Goal: Transaction & Acquisition: Purchase product/service

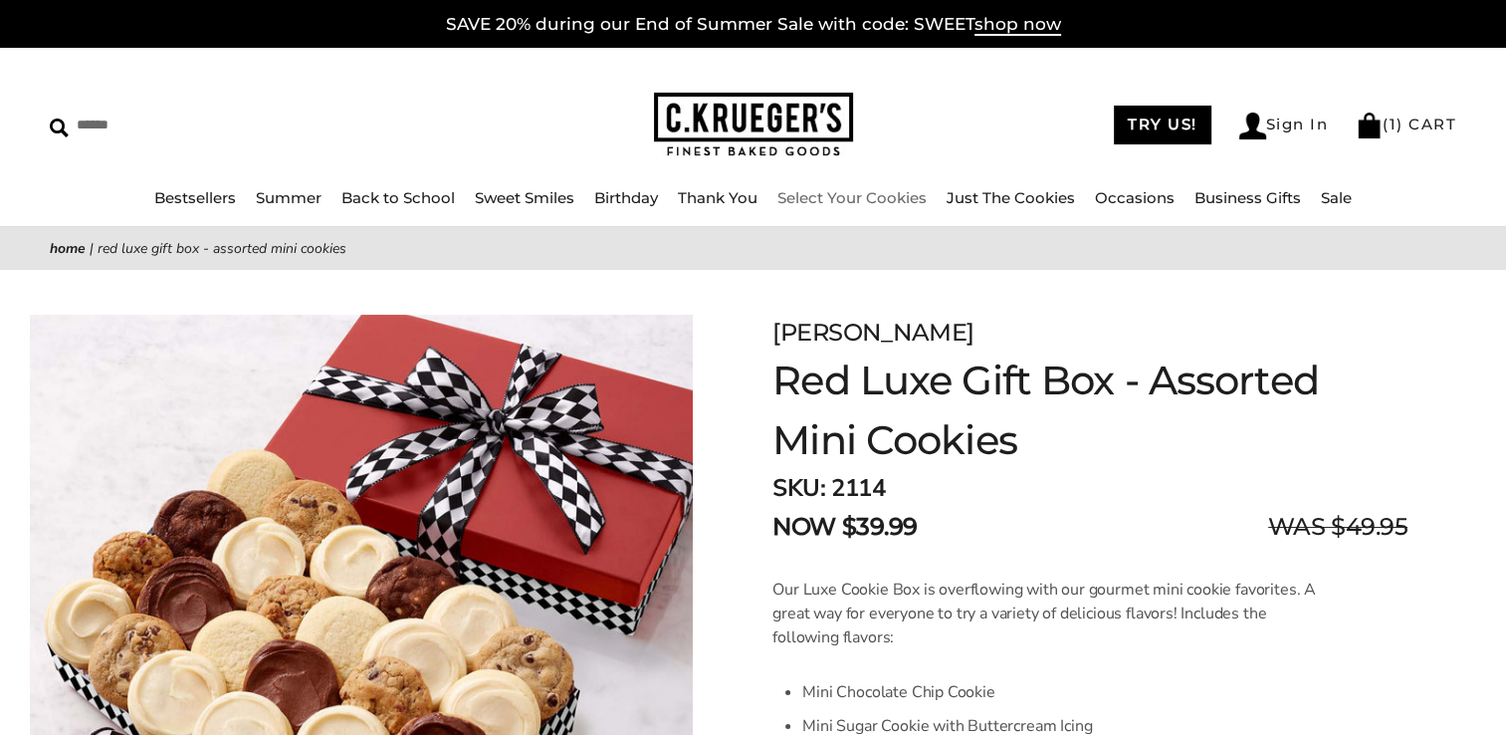
click at [836, 205] on link "Select Your Cookies" at bounding box center [851, 197] width 149 height 19
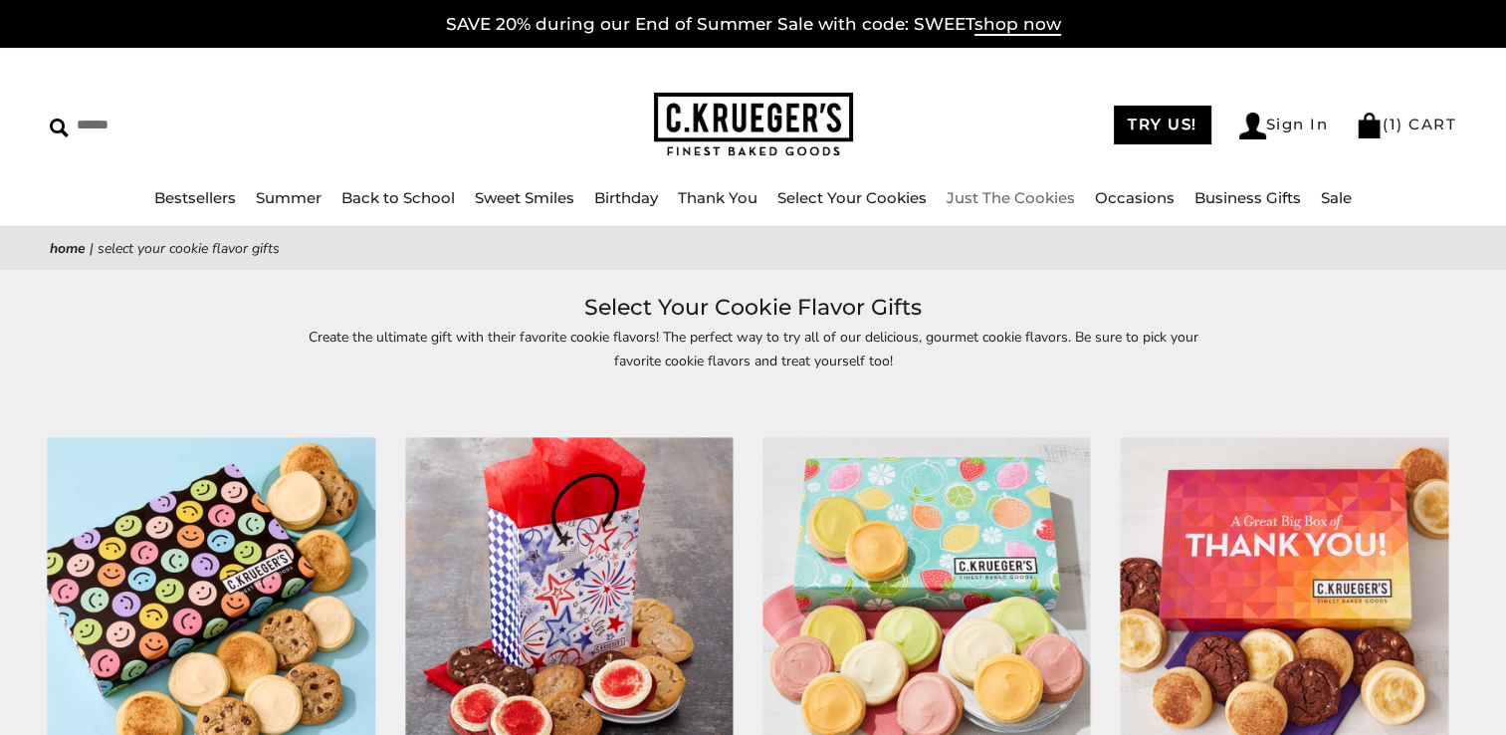
click at [998, 203] on link "Just The Cookies" at bounding box center [1011, 197] width 128 height 19
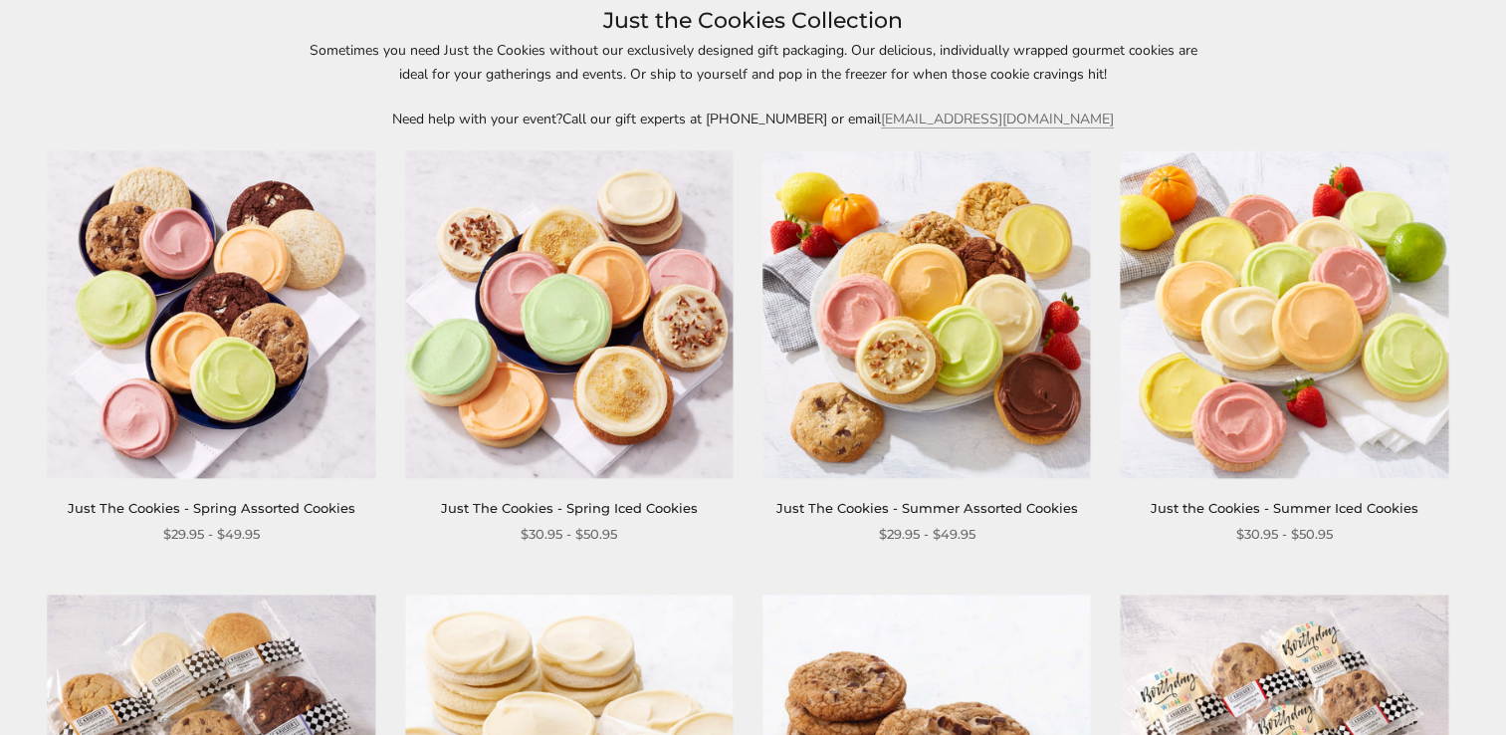
scroll to position [287, 0]
click at [1238, 502] on link "Just the Cookies - Summer Iced Cookies" at bounding box center [1285, 508] width 268 height 16
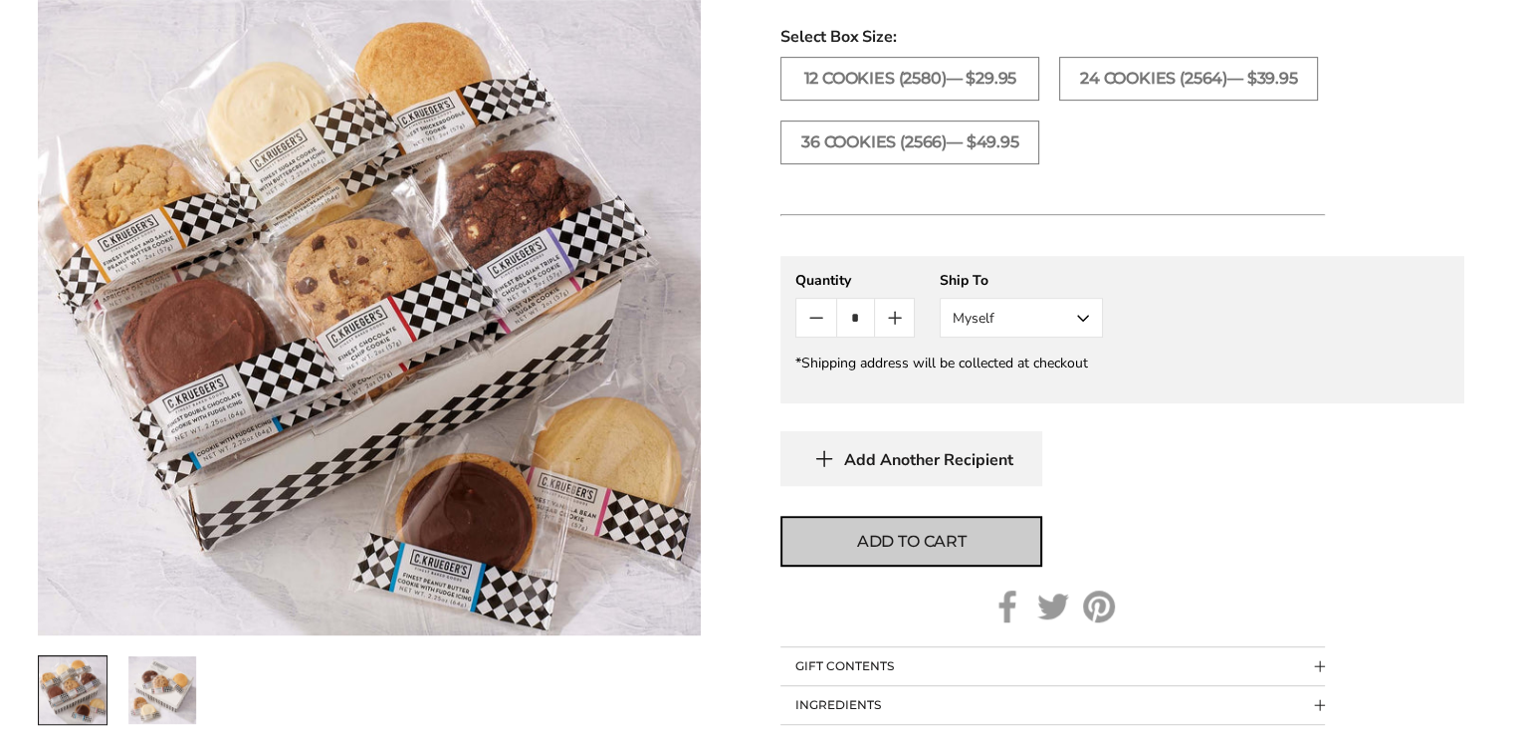
scroll to position [859, 0]
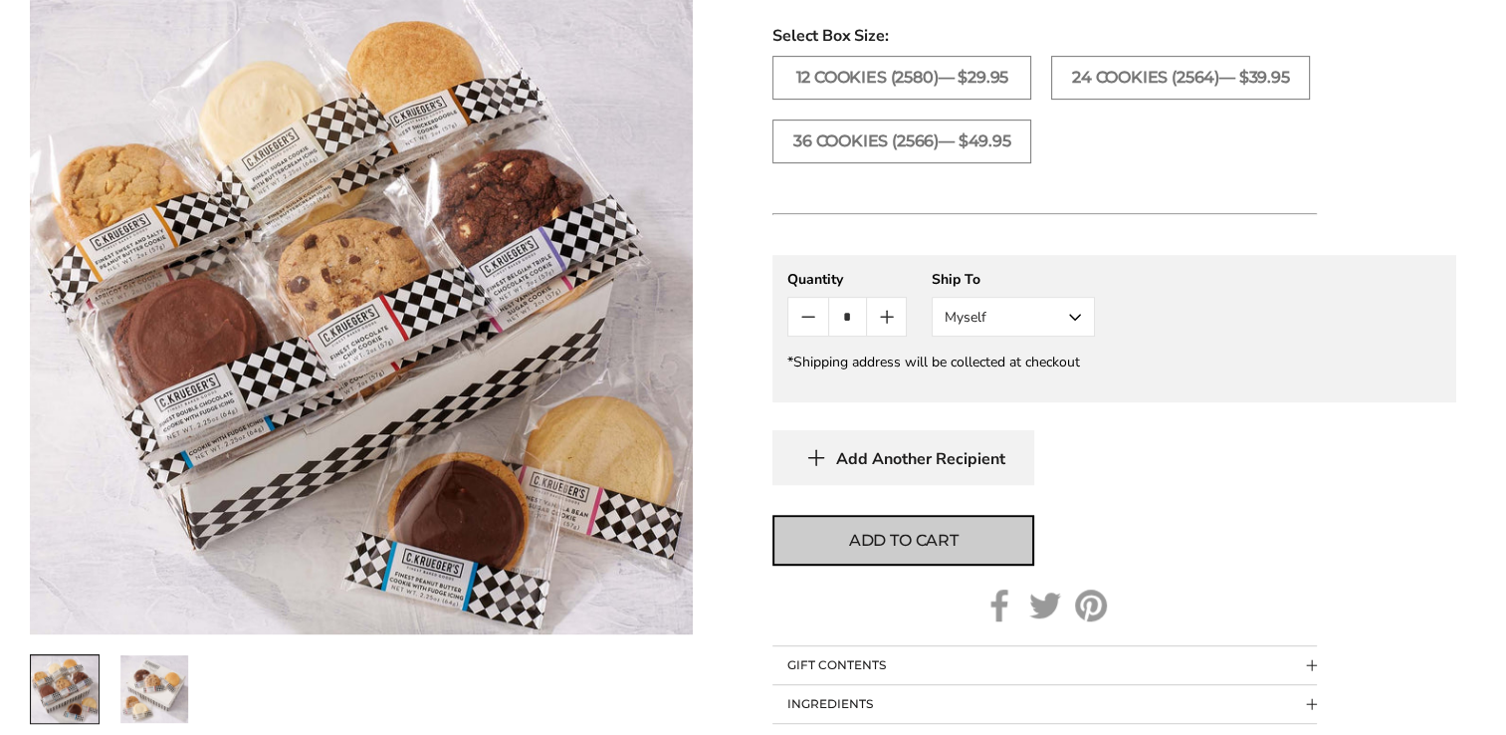
click at [875, 543] on span "Add to cart" at bounding box center [903, 541] width 109 height 24
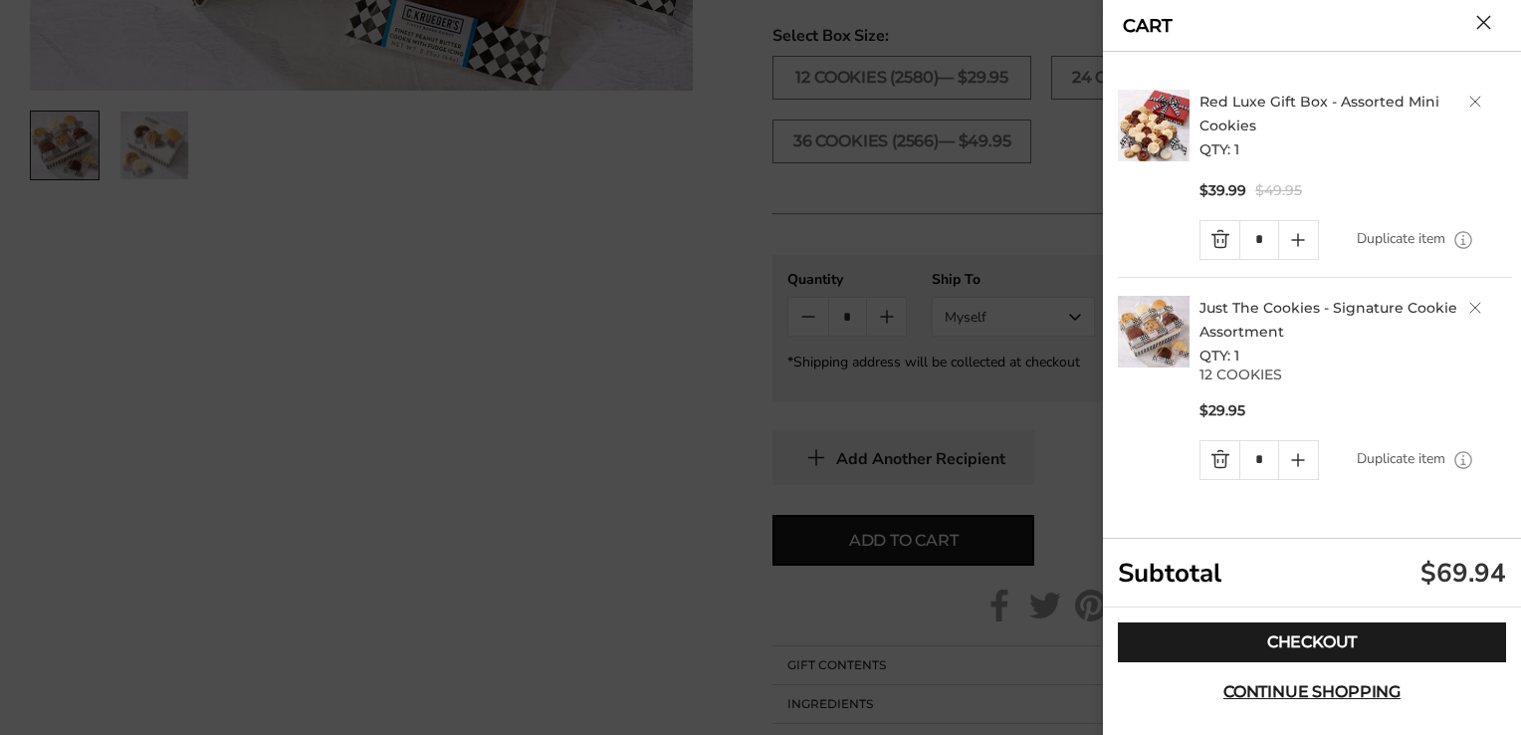
click at [1220, 241] on link "Quantity minus button" at bounding box center [1219, 240] width 39 height 38
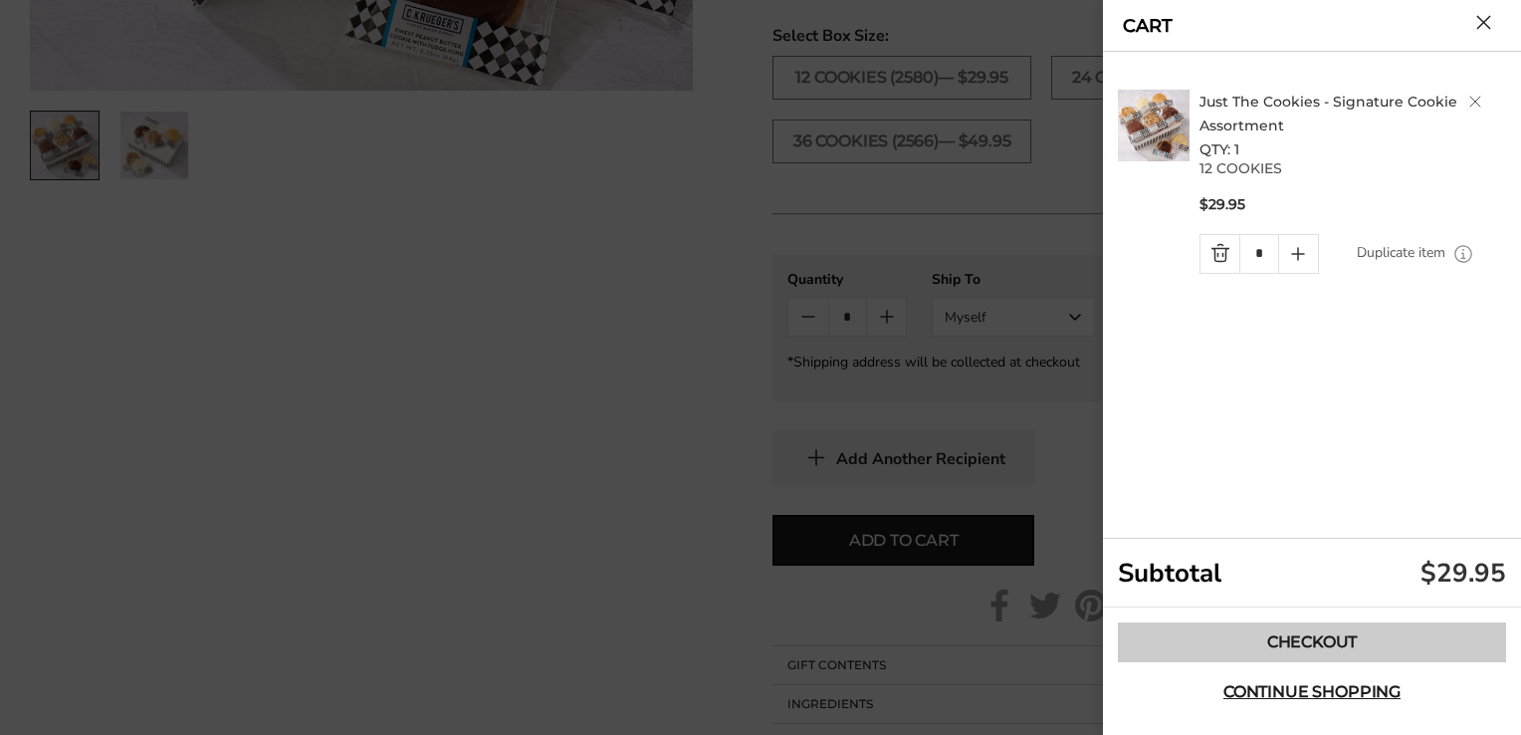
click at [1322, 637] on link "Checkout" at bounding box center [1312, 642] width 388 height 40
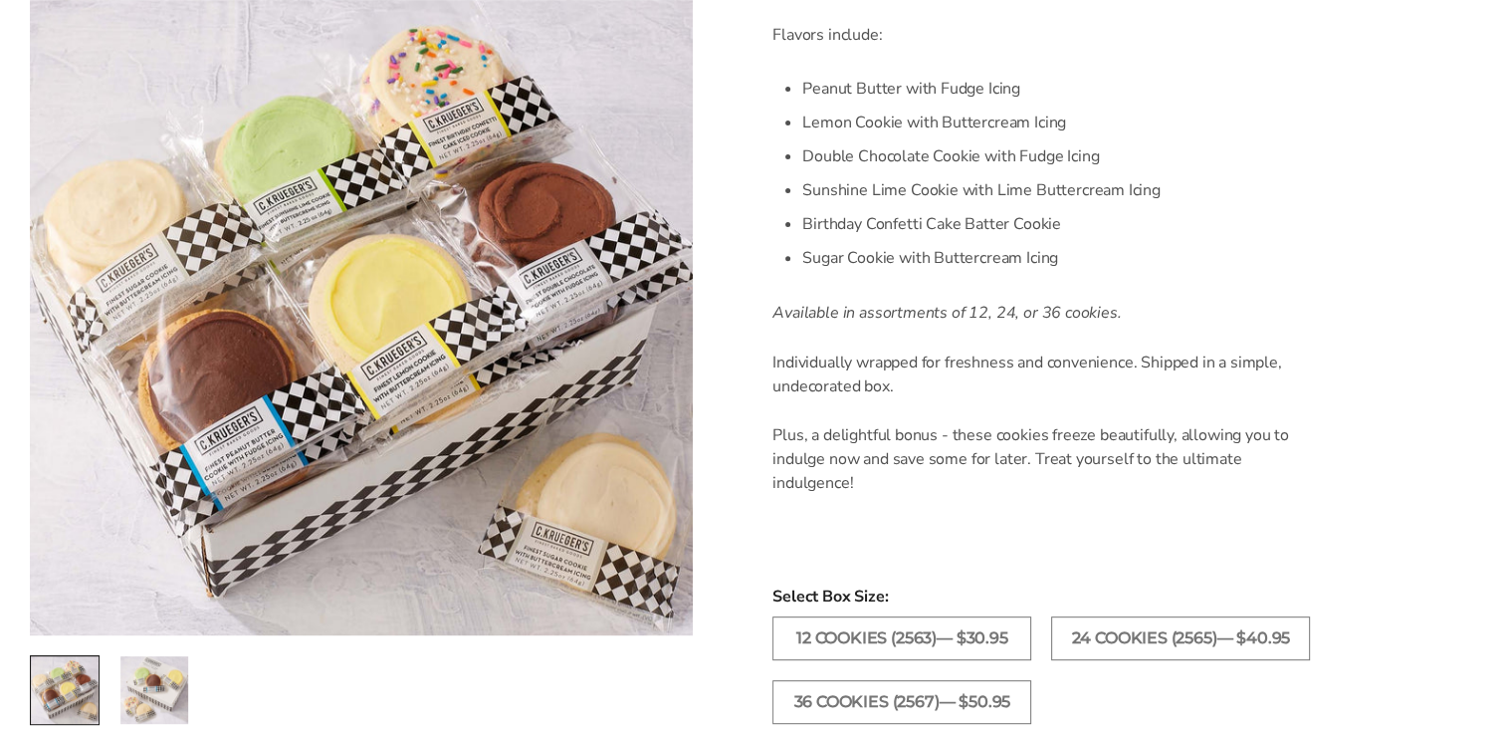
scroll to position [701, 0]
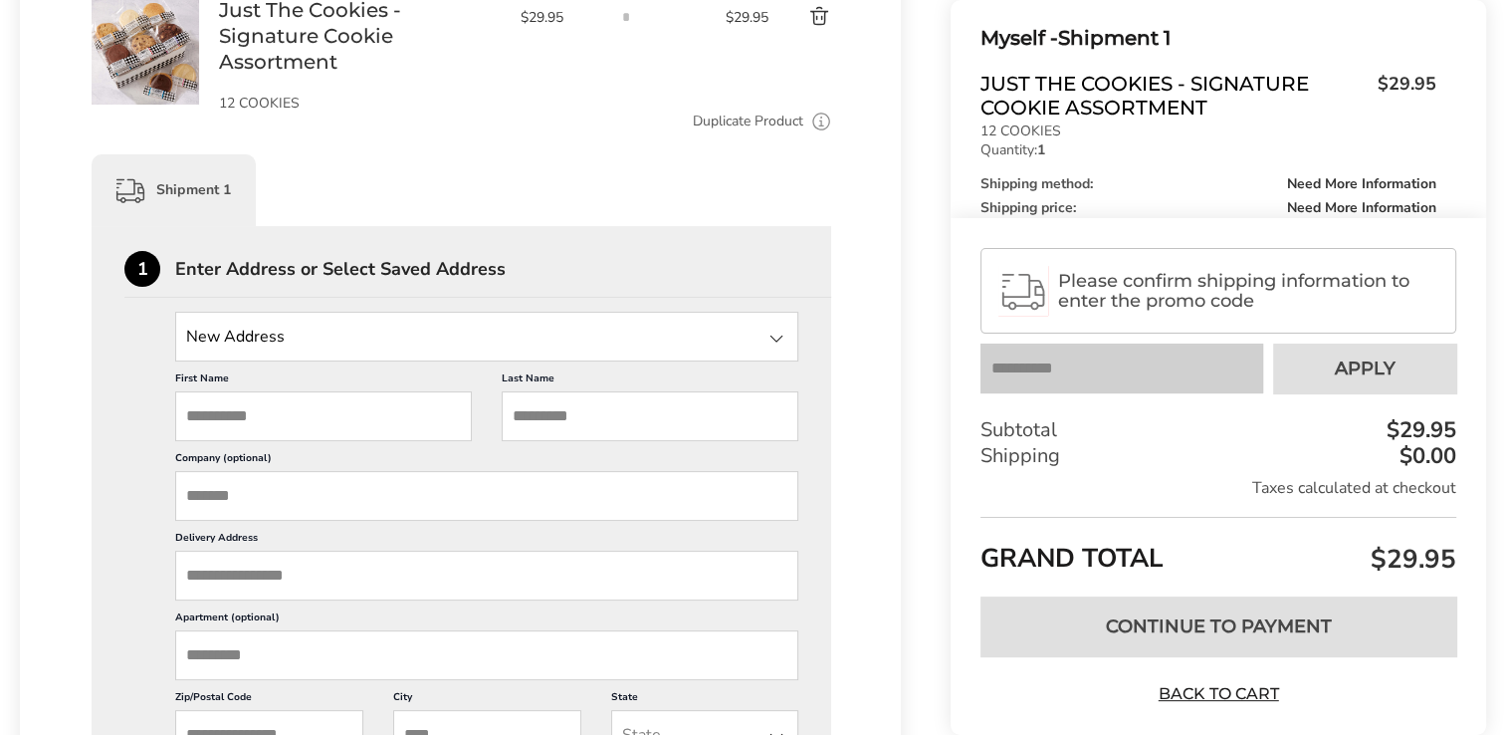
scroll to position [390, 0]
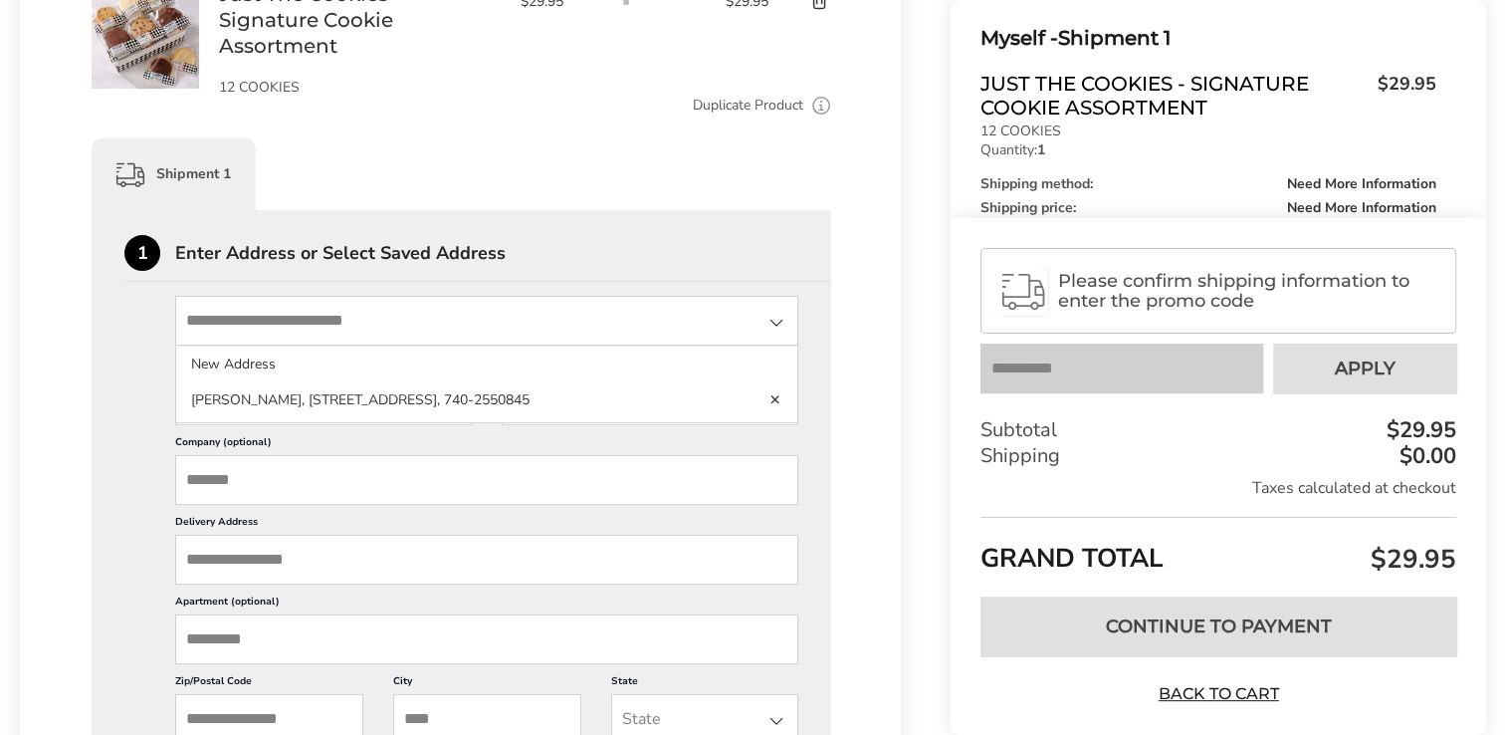
click at [291, 325] on input "State" at bounding box center [486, 321] width 623 height 50
type input "**********"
type input "*******"
type input "*****"
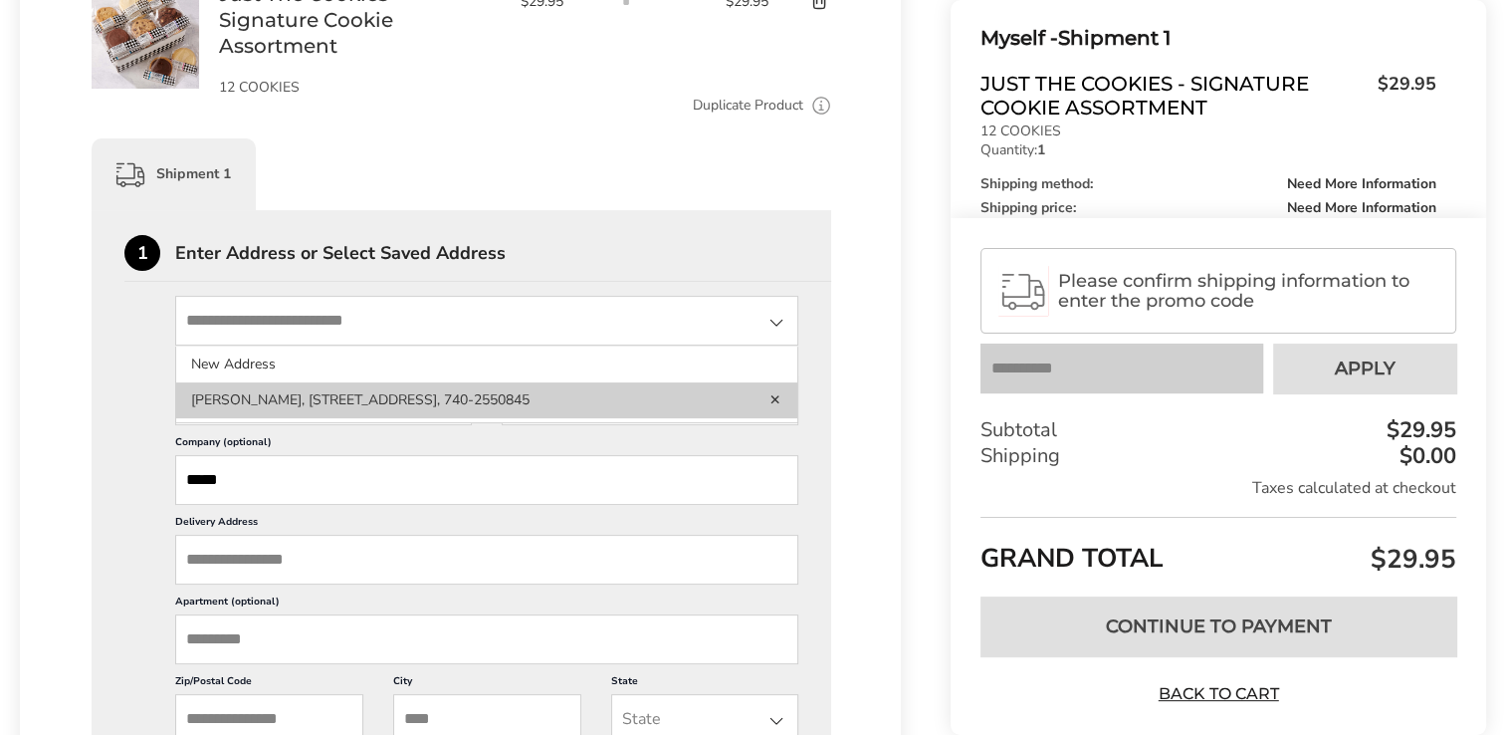
click at [303, 408] on li "Katrina Derry, 3300 Harvest Hills Rd, Zanesville, OH, 43701-9045, United States…" at bounding box center [486, 400] width 621 height 36
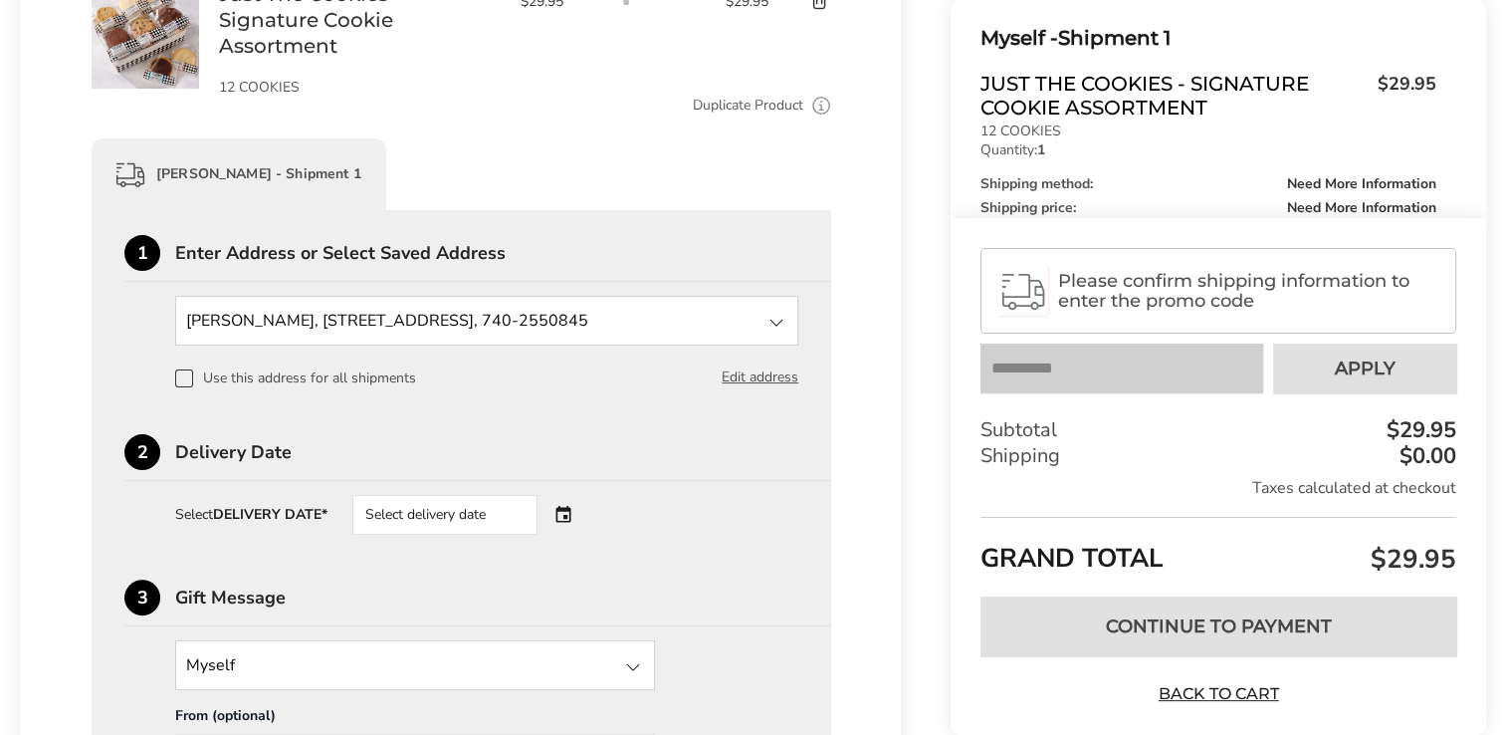
click at [558, 514] on div "Select delivery date" at bounding box center [472, 515] width 241 height 40
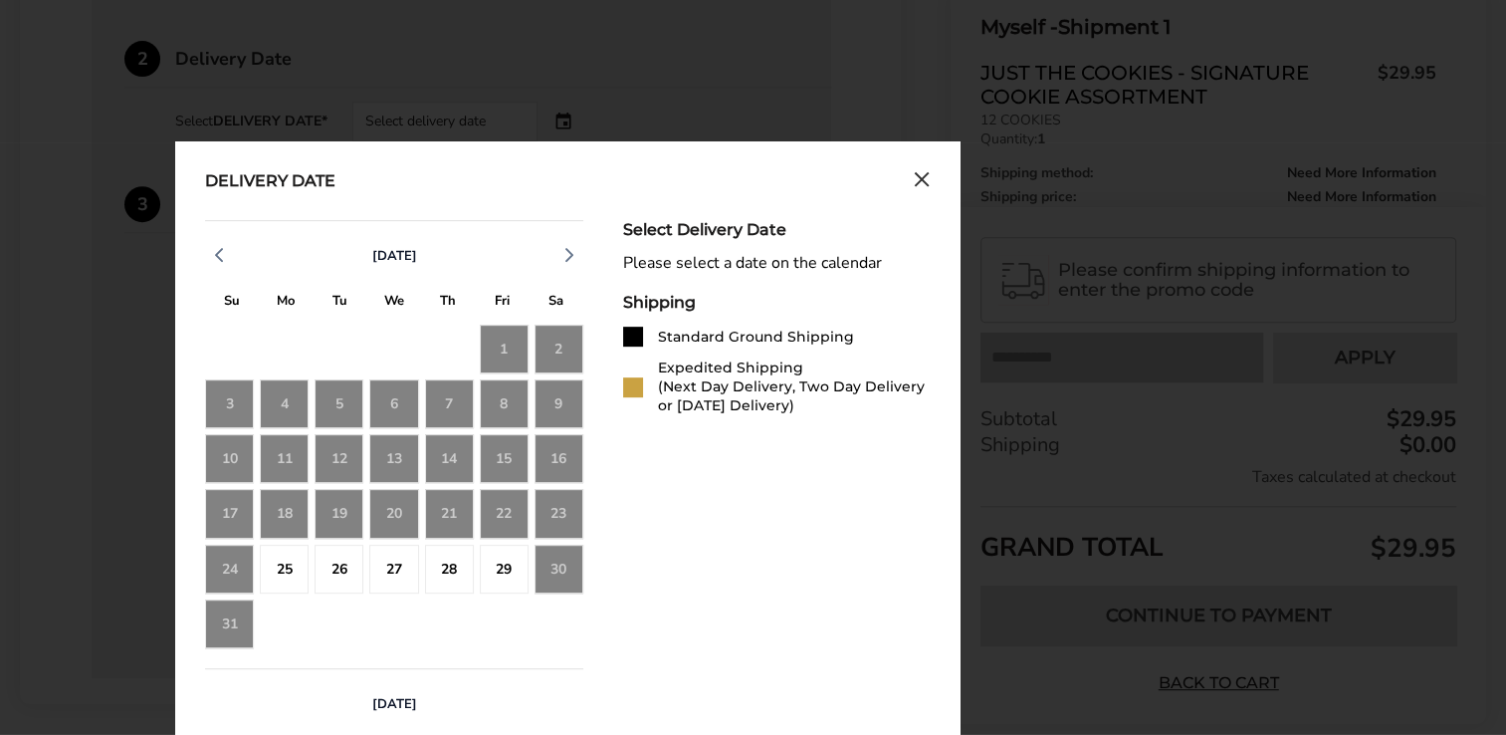
scroll to position [784, 0]
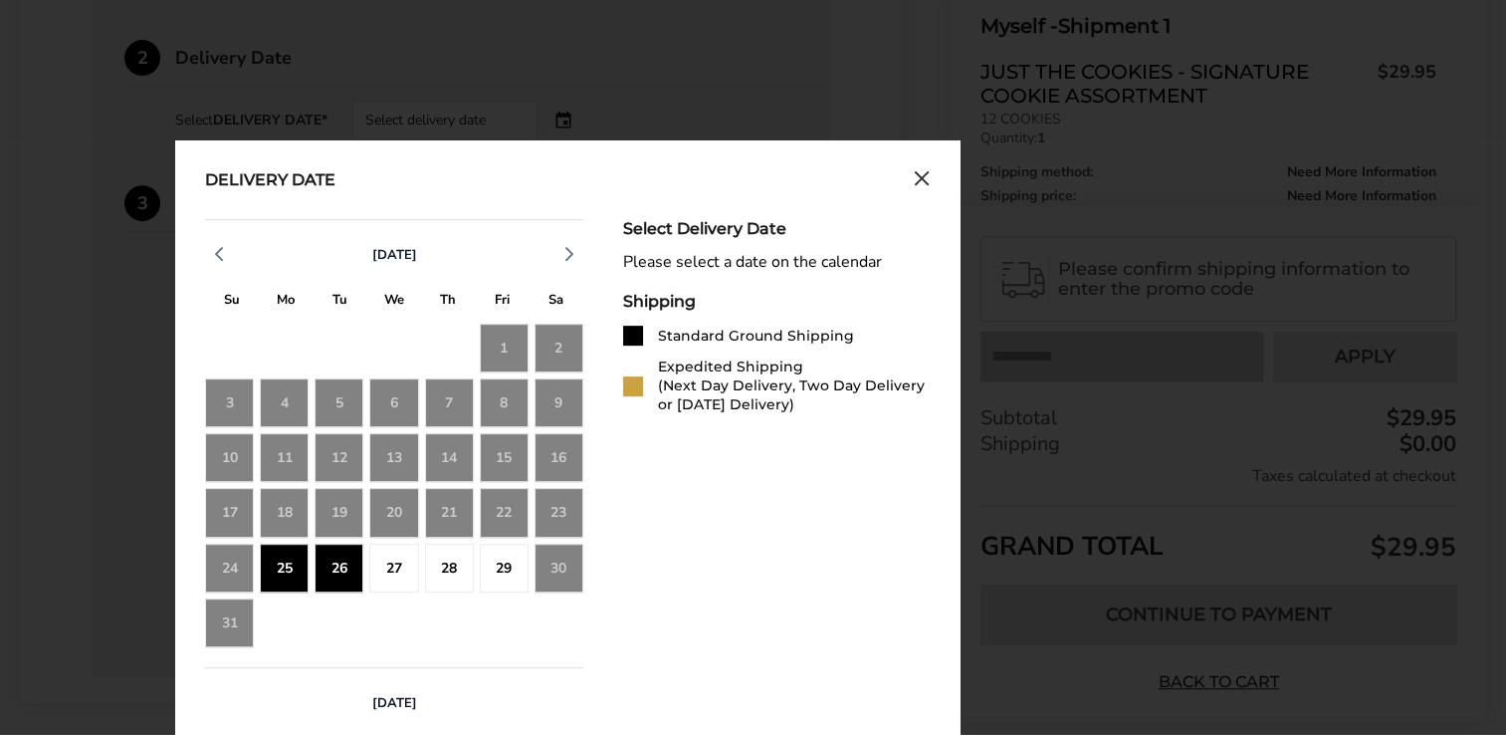
click at [284, 560] on div "25" at bounding box center [284, 567] width 49 height 49
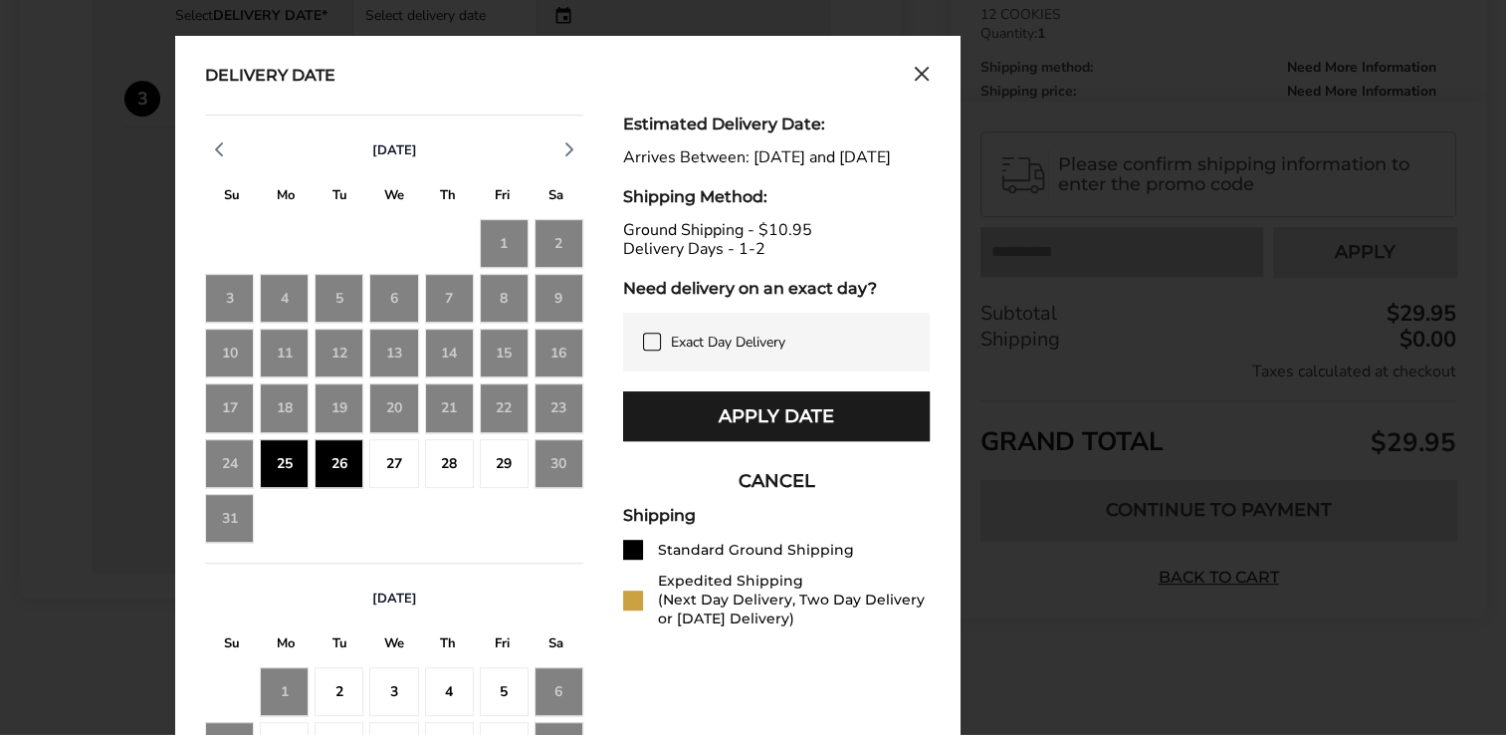
scroll to position [893, 0]
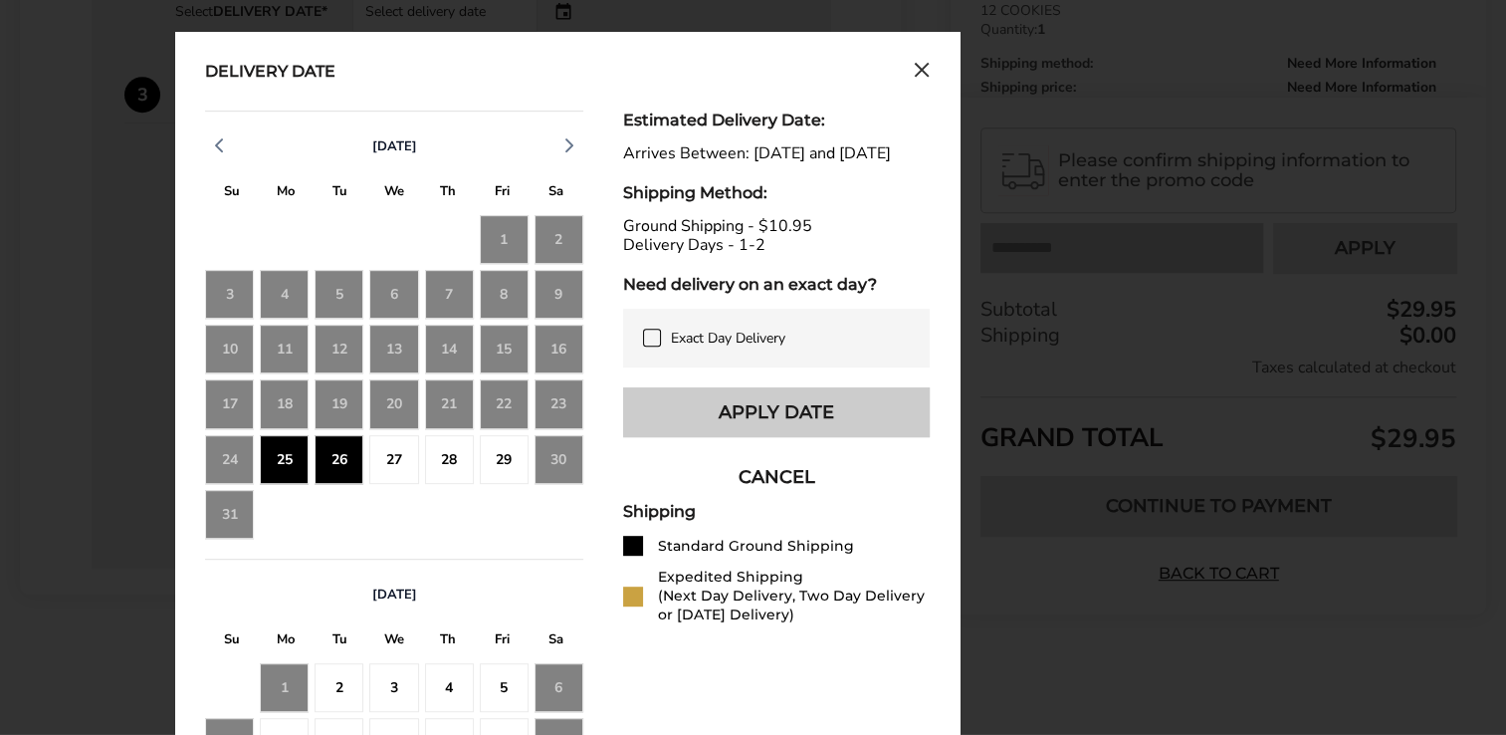
click at [800, 436] on button "Apply Date" at bounding box center [776, 412] width 307 height 50
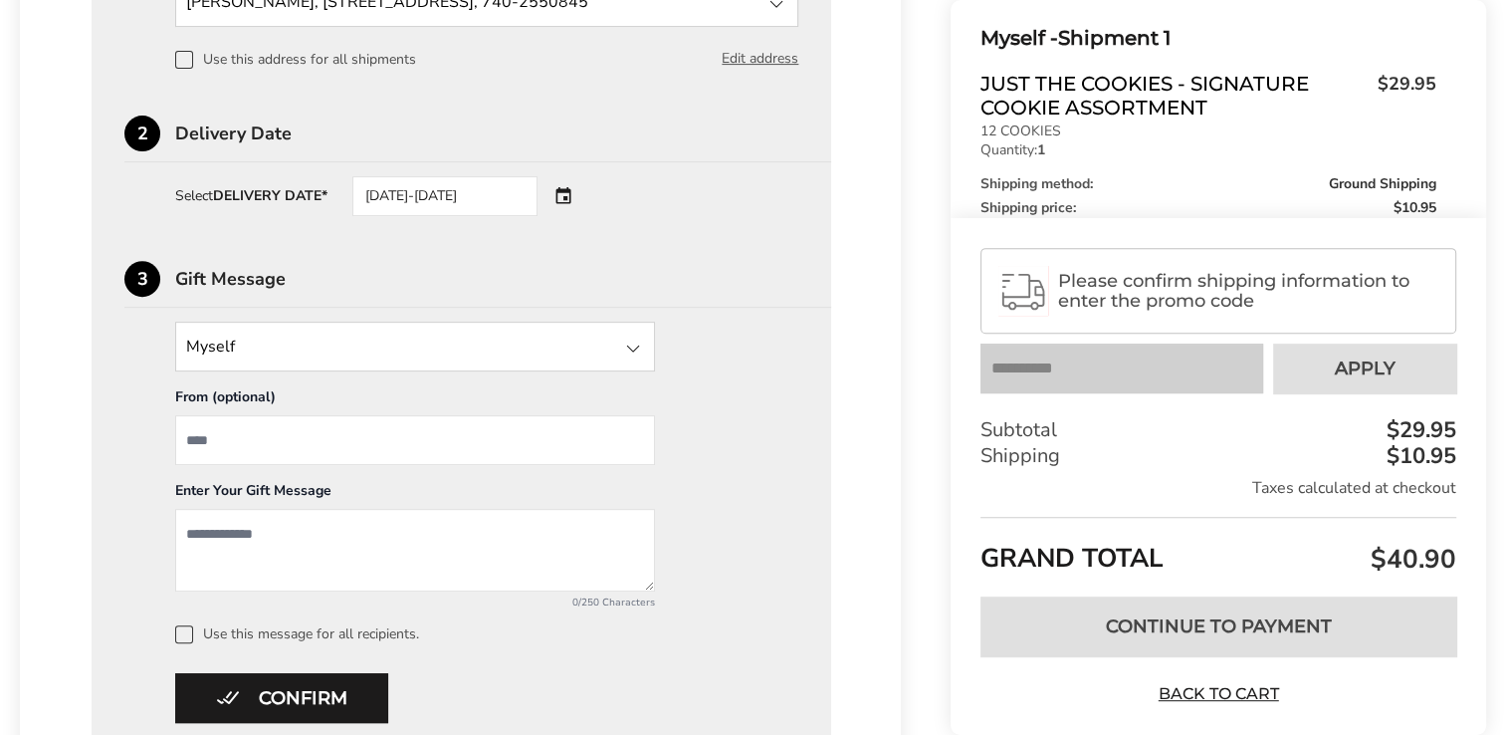
scroll to position [708, 0]
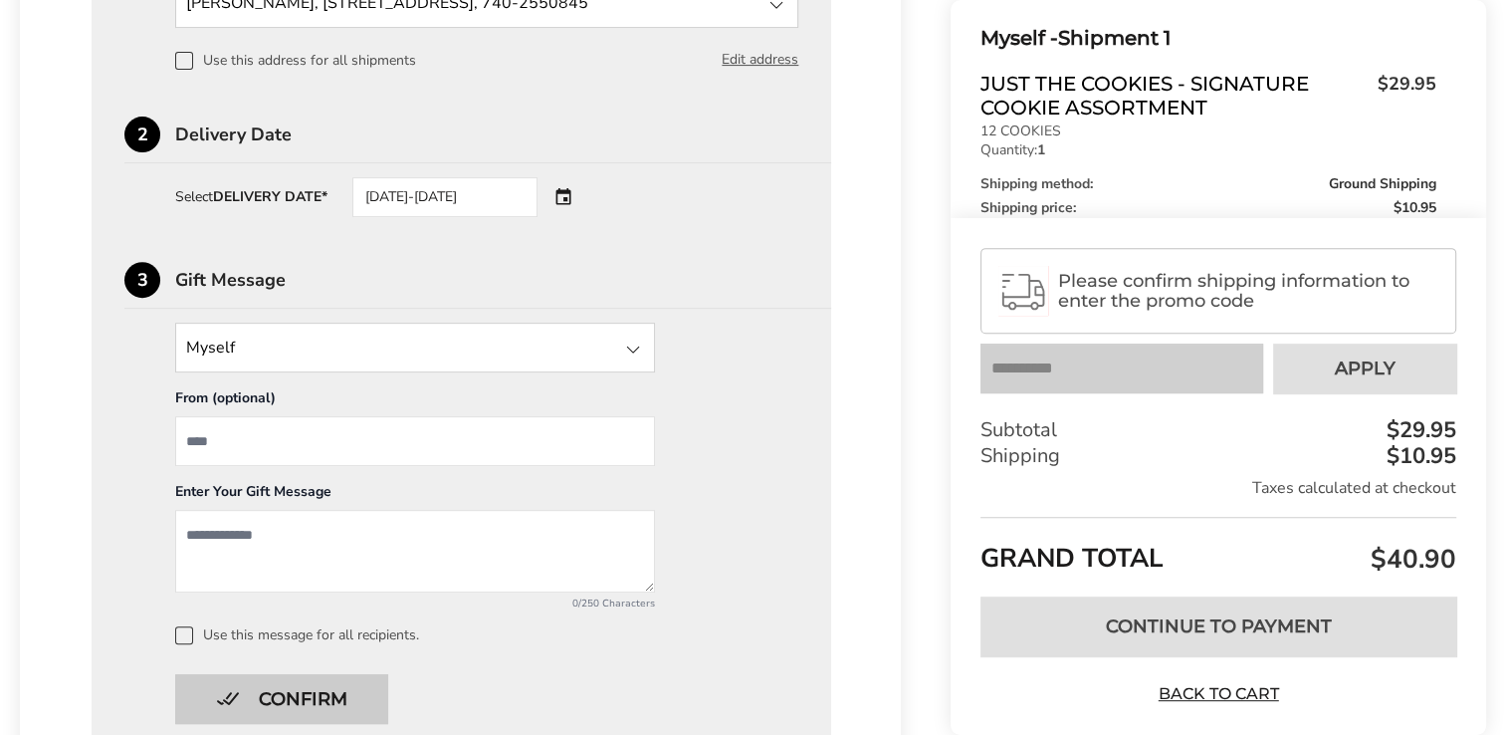
click at [286, 687] on button "Confirm" at bounding box center [281, 699] width 213 height 50
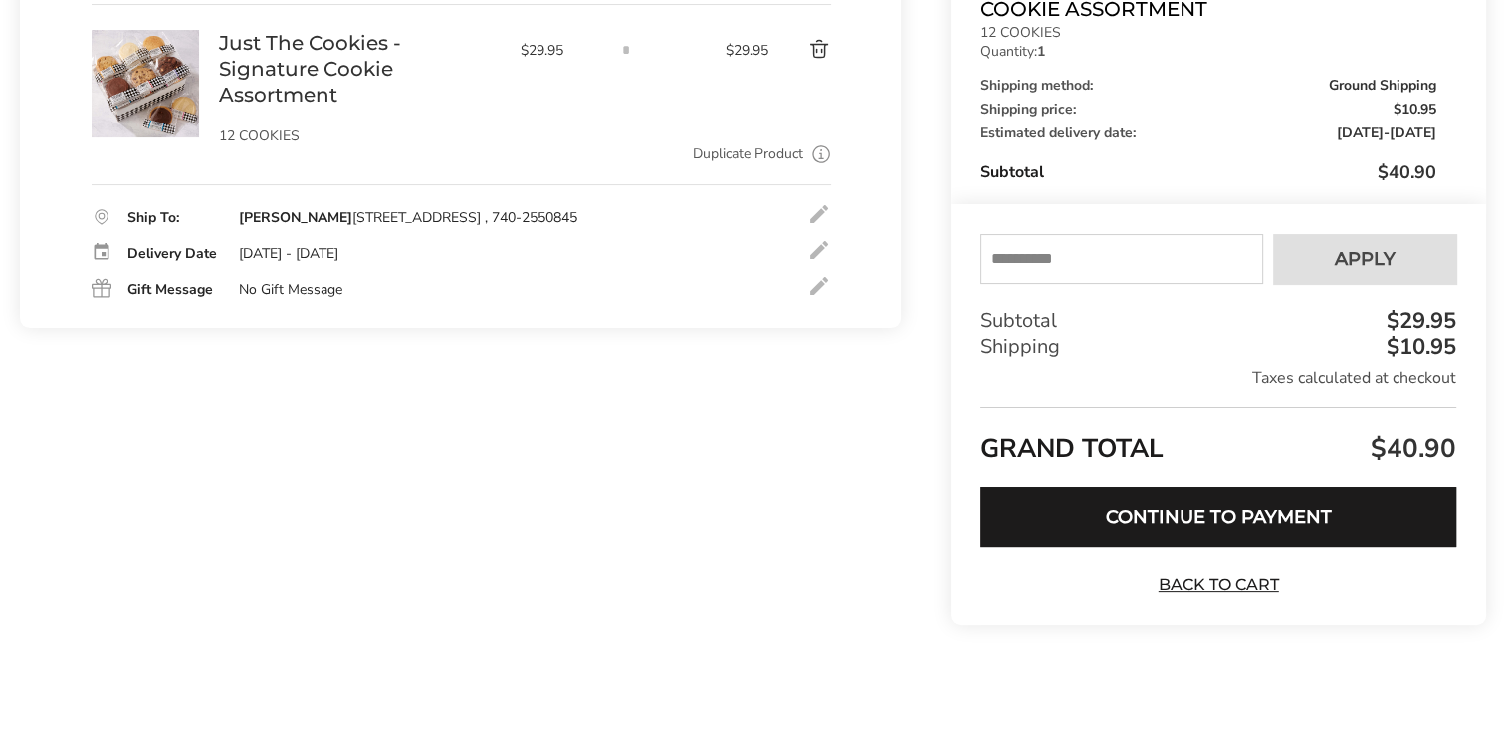
scroll to position [340, 0]
click at [1051, 247] on input "text" at bounding box center [1121, 260] width 283 height 50
type input "*****"
click at [1354, 255] on span "Apply" at bounding box center [1365, 260] width 61 height 18
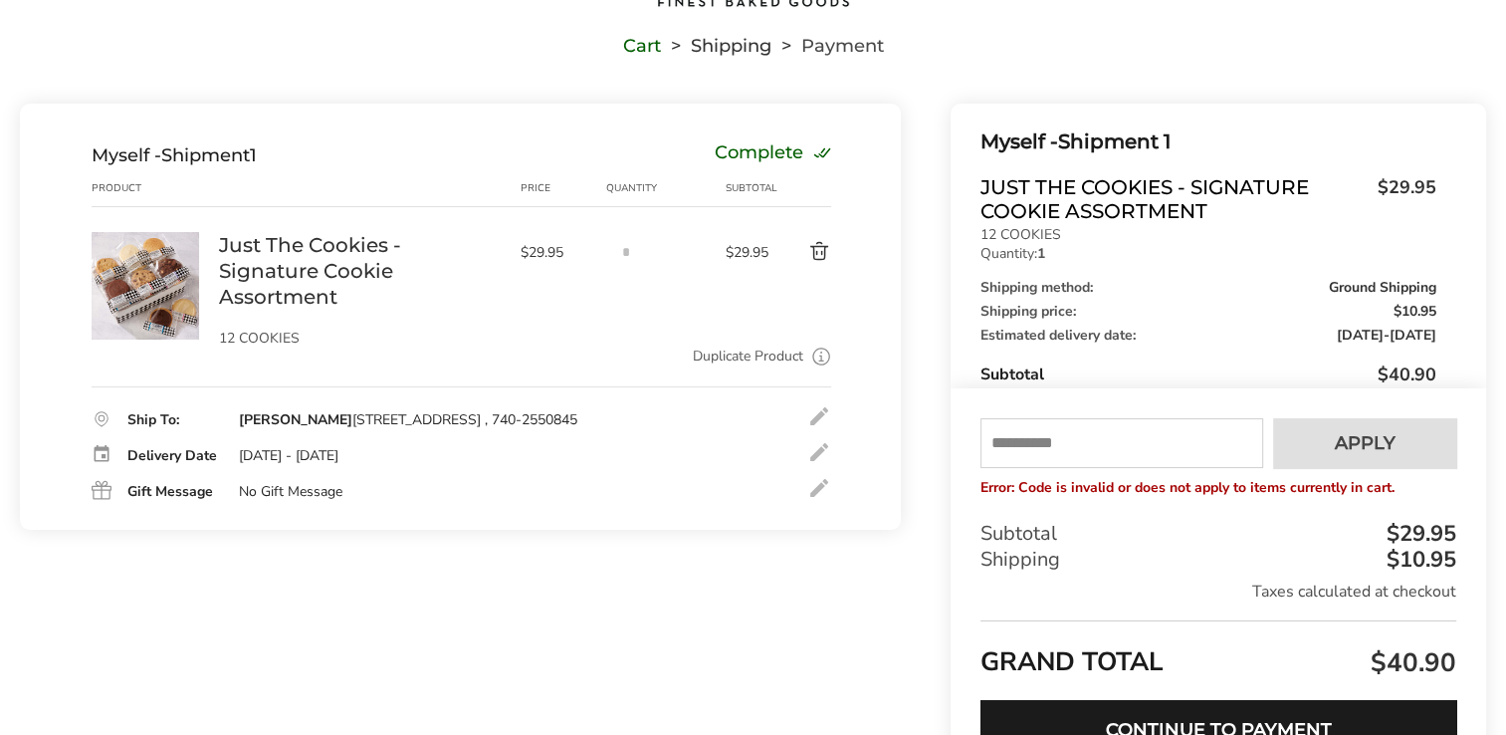
scroll to position [0, 0]
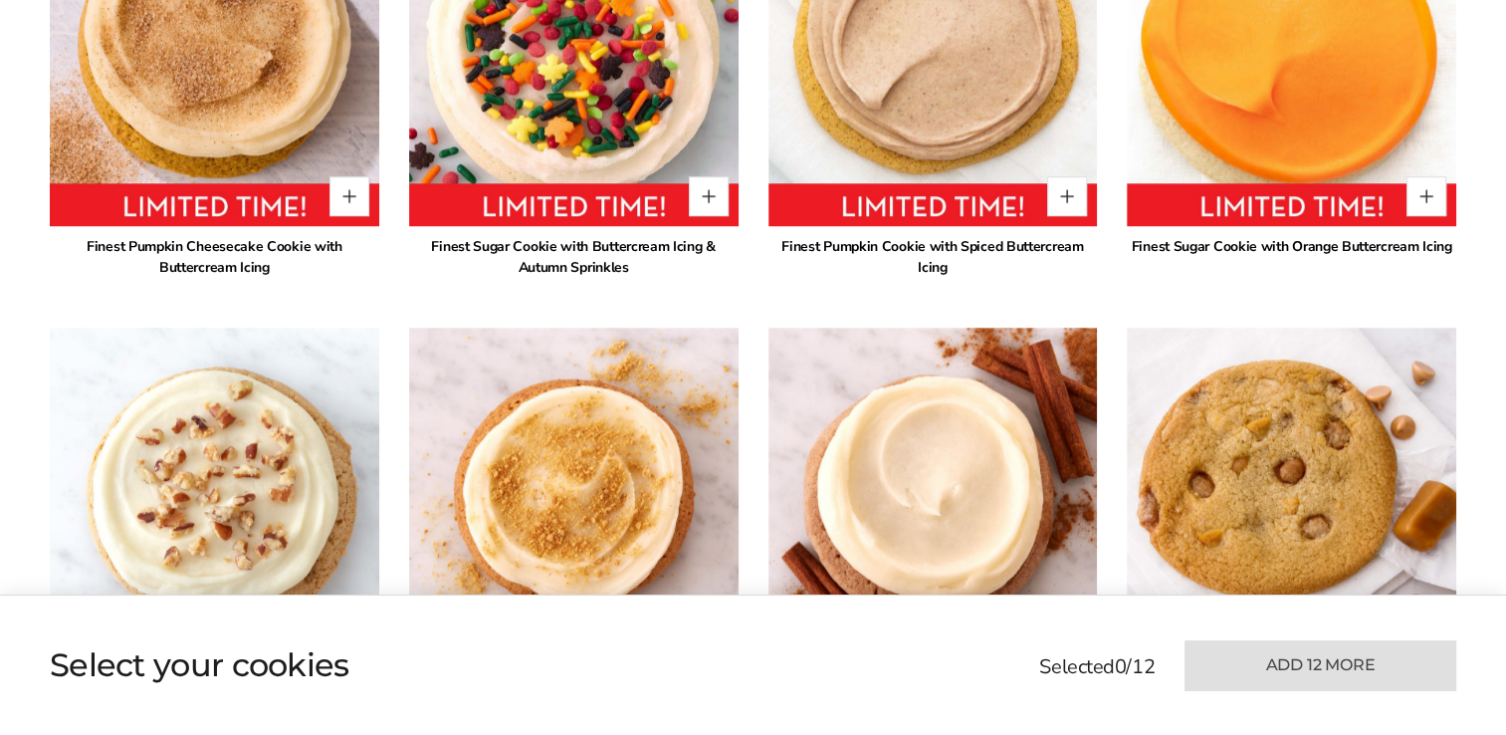
scroll to position [1573, 0]
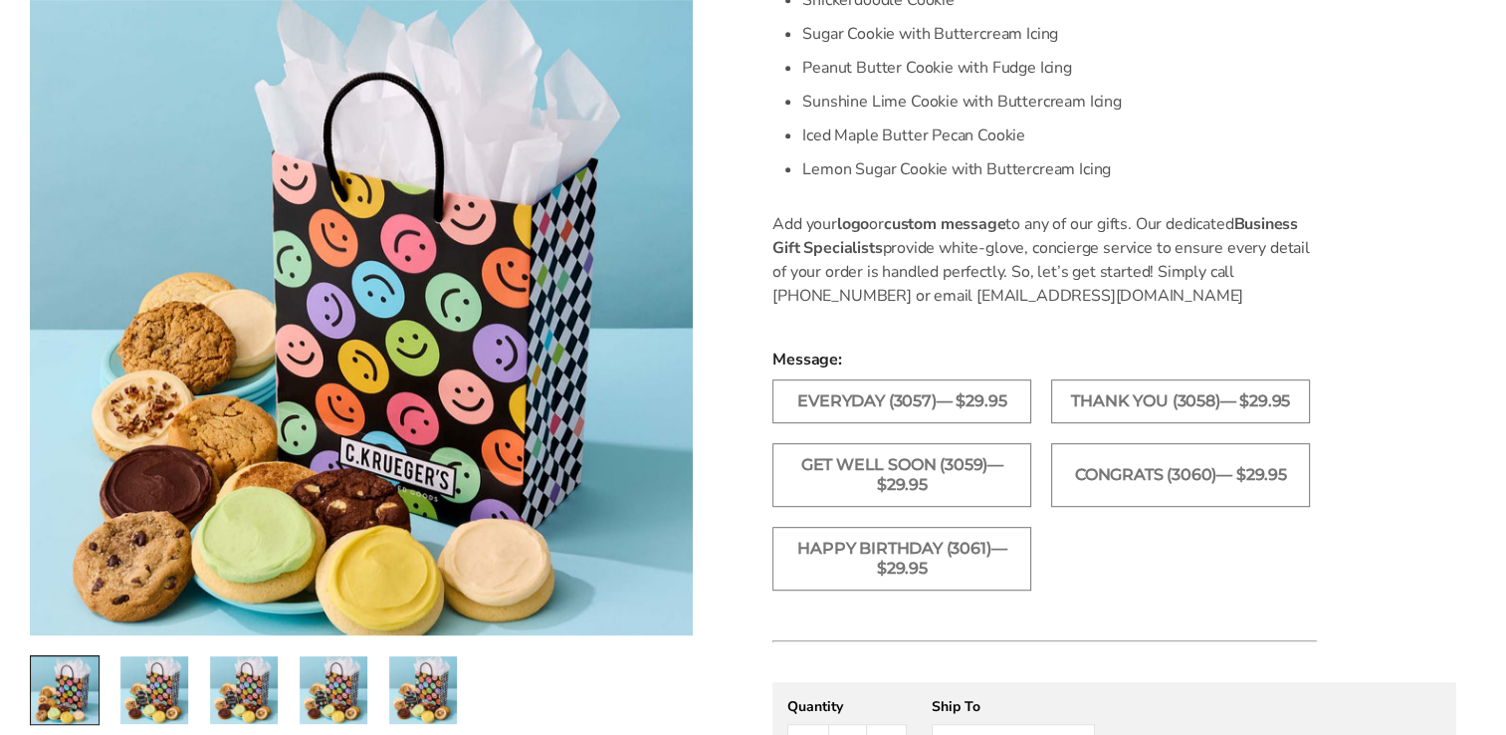
scroll to position [958, 0]
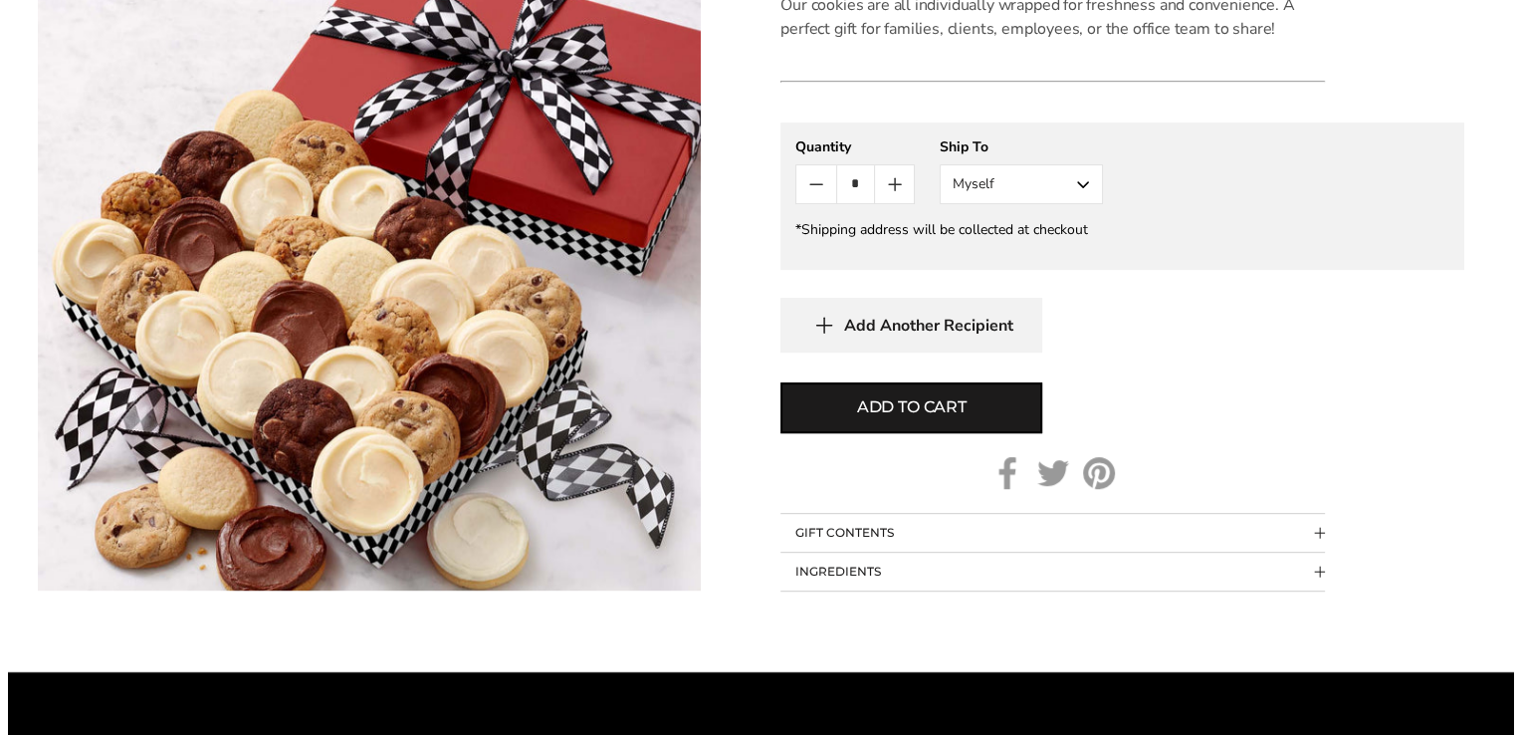
scroll to position [963, 0]
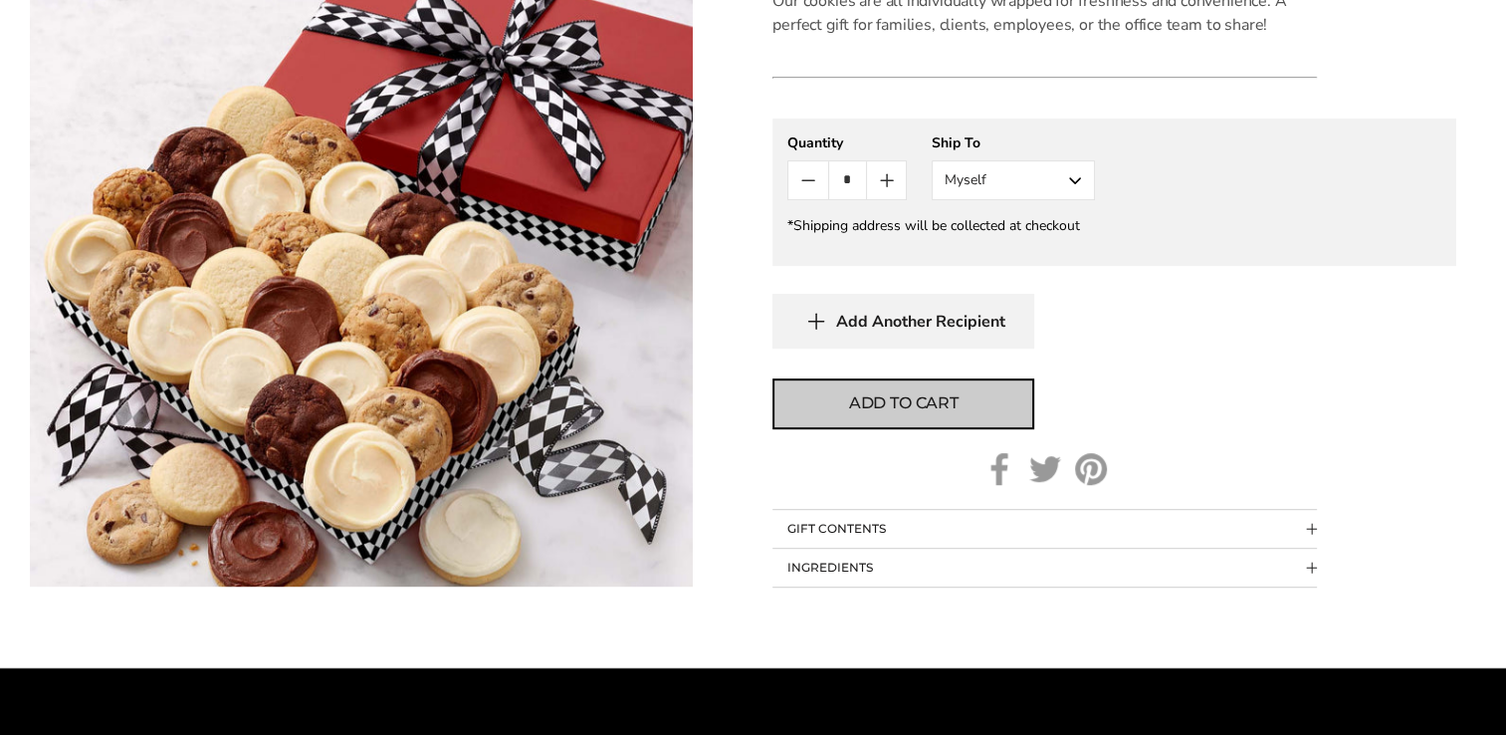
click at [903, 397] on span "Add to cart" at bounding box center [903, 403] width 109 height 24
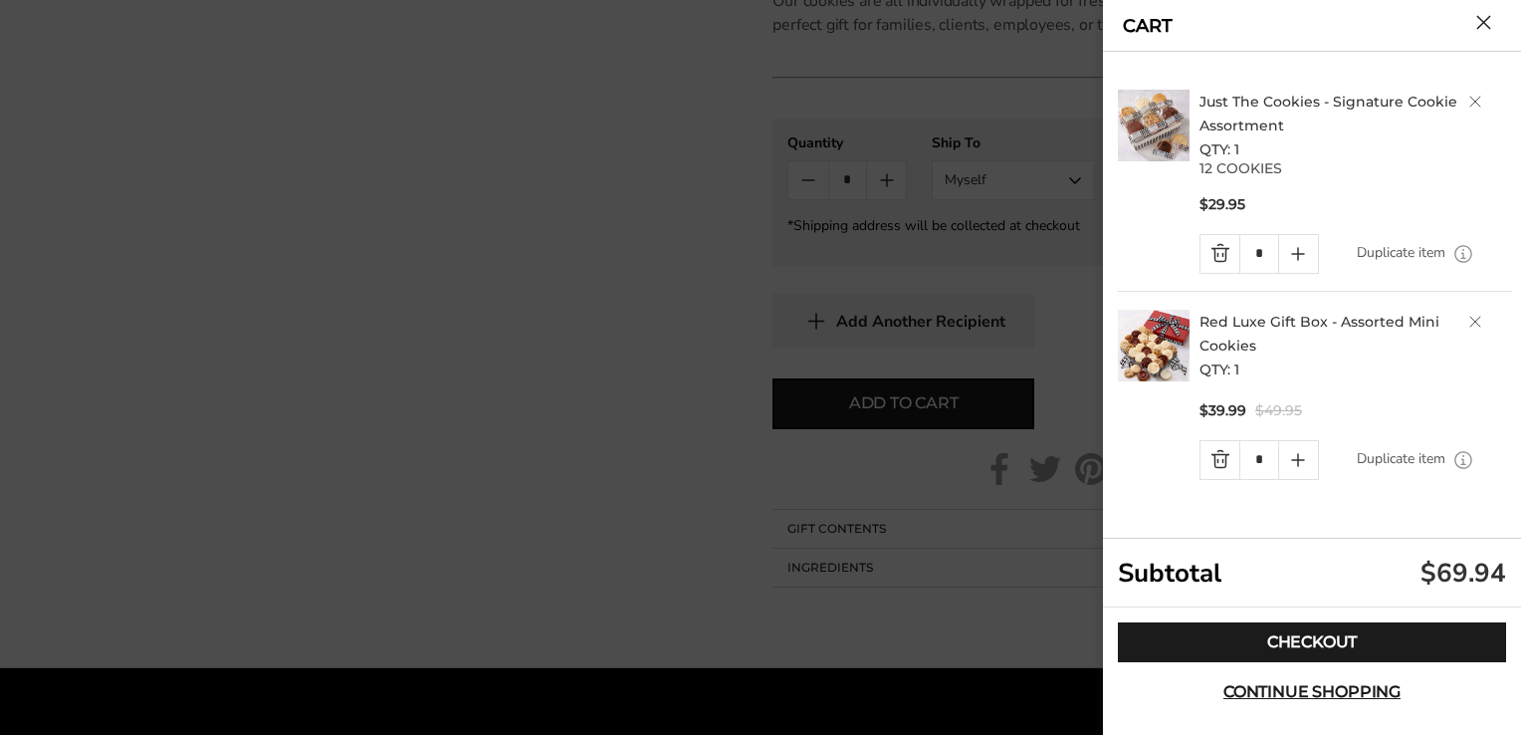
click at [1220, 247] on link "Quantity minus button" at bounding box center [1219, 254] width 39 height 38
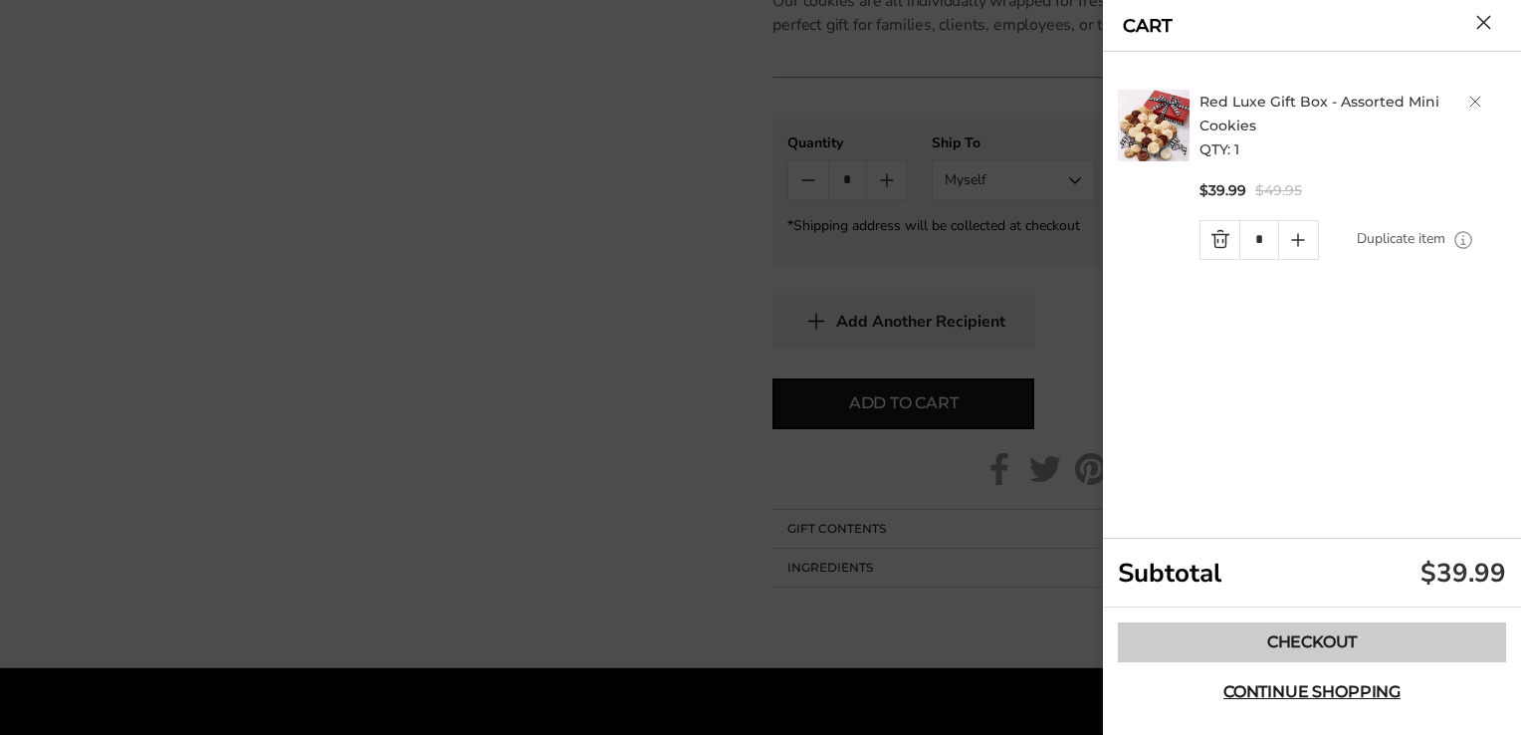
click at [1294, 635] on link "Checkout" at bounding box center [1312, 642] width 388 height 40
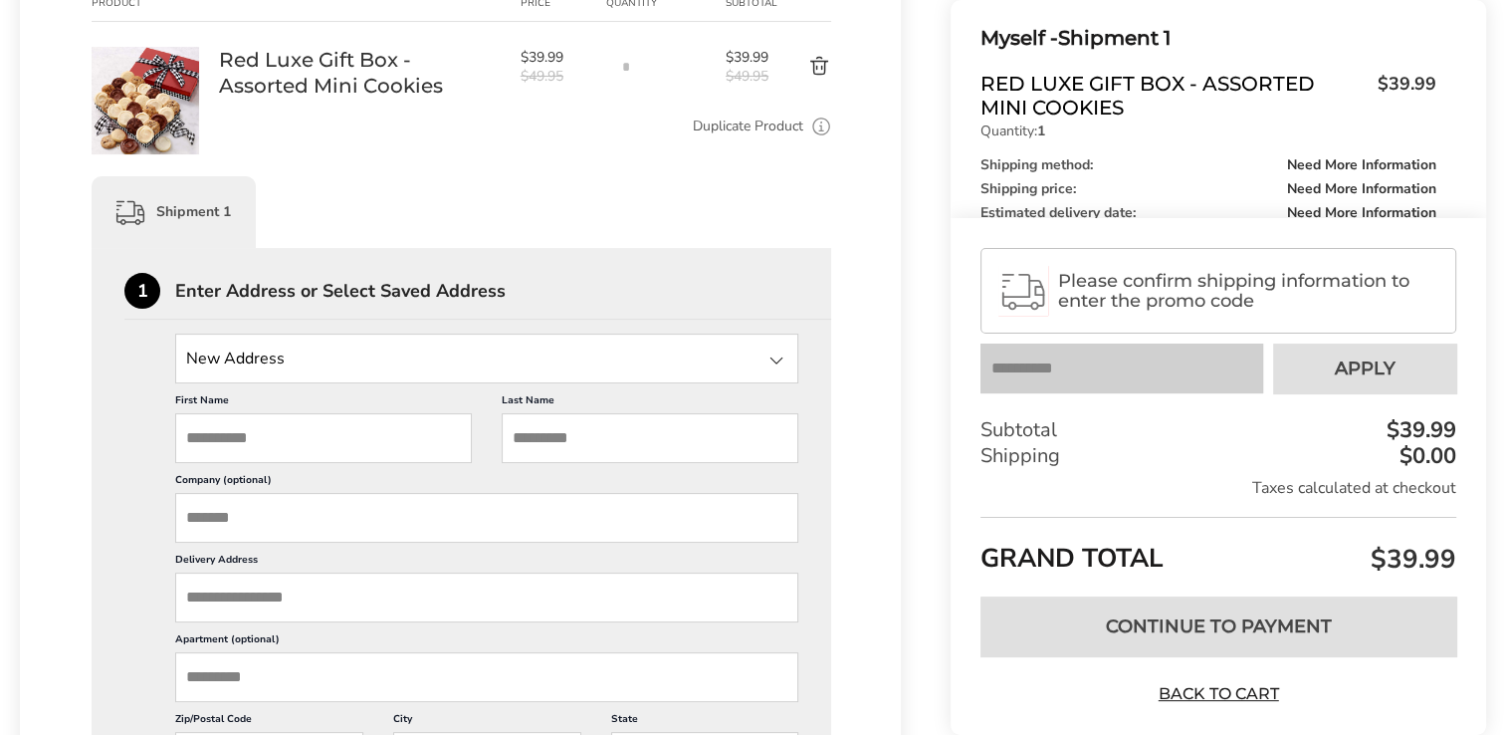
scroll to position [329, 0]
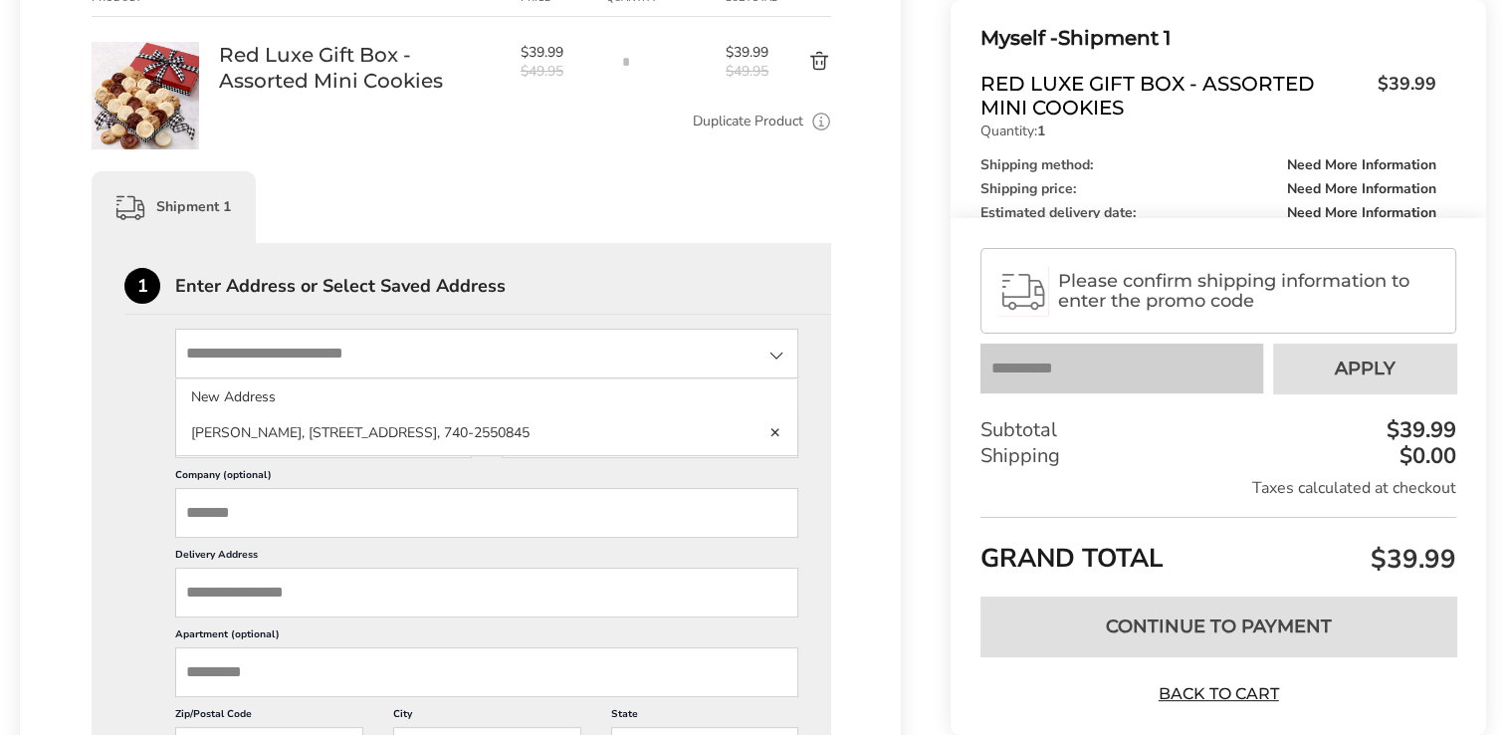
click at [239, 341] on input "State" at bounding box center [486, 353] width 623 height 50
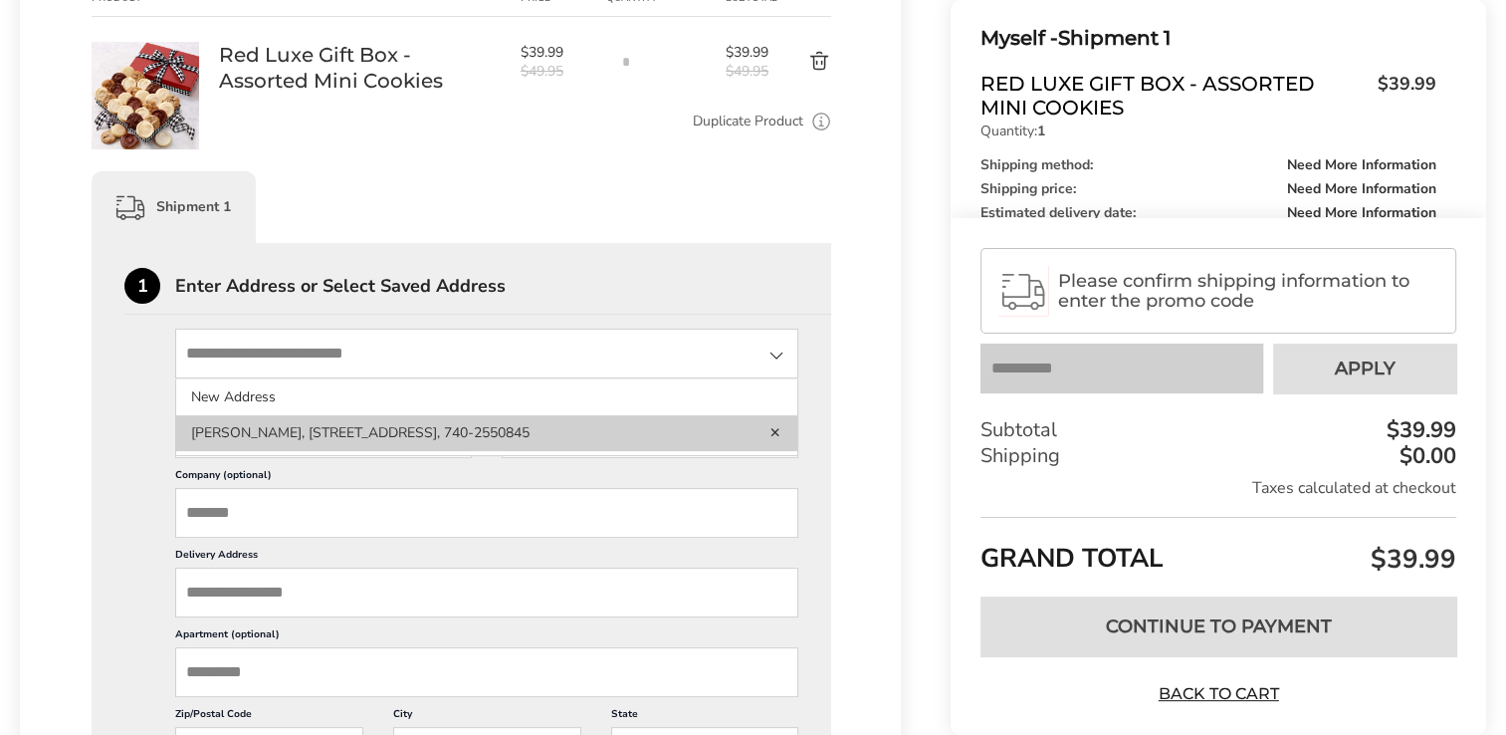
click at [200, 440] on li "[PERSON_NAME], [STREET_ADDRESS], 740-2550845" at bounding box center [486, 433] width 621 height 36
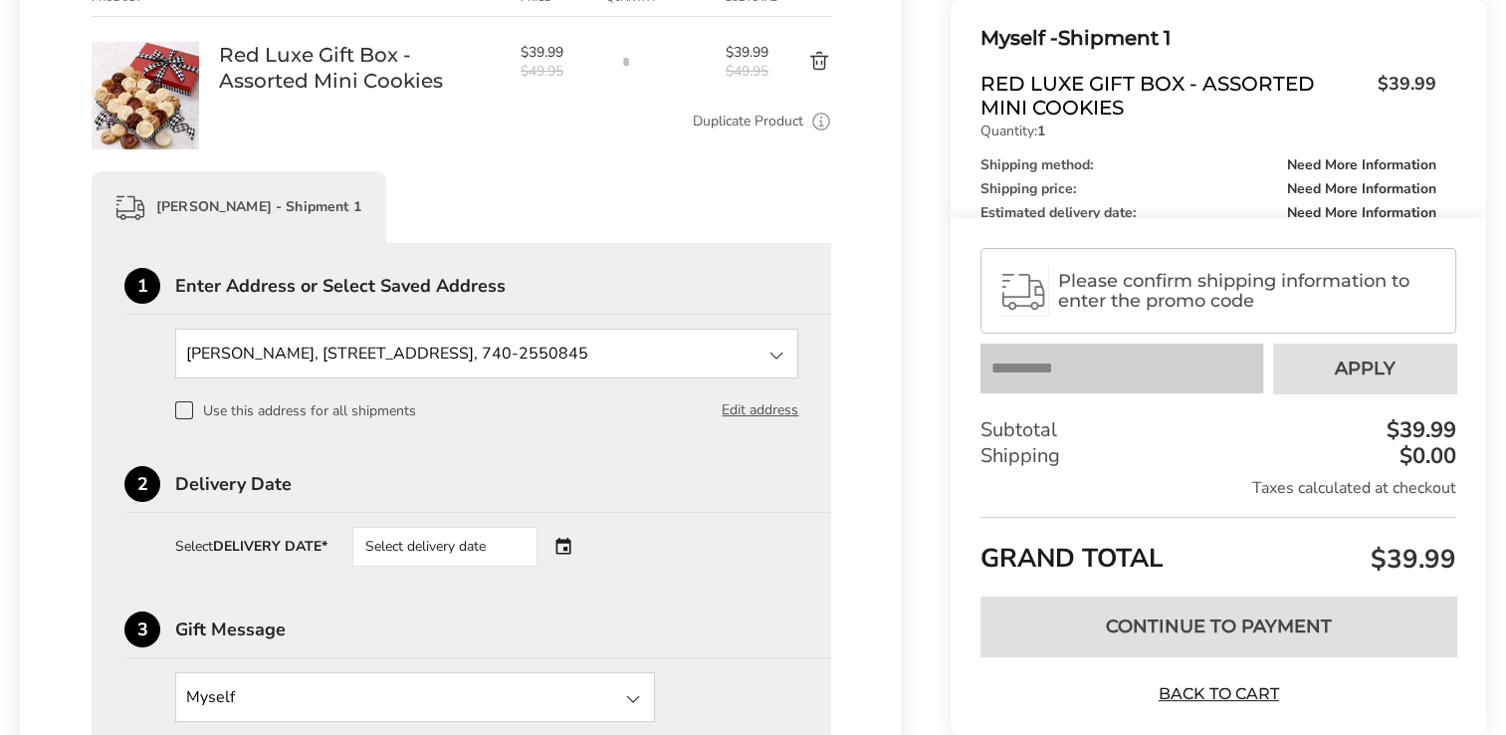
click at [566, 547] on div "Select delivery date" at bounding box center [472, 547] width 241 height 40
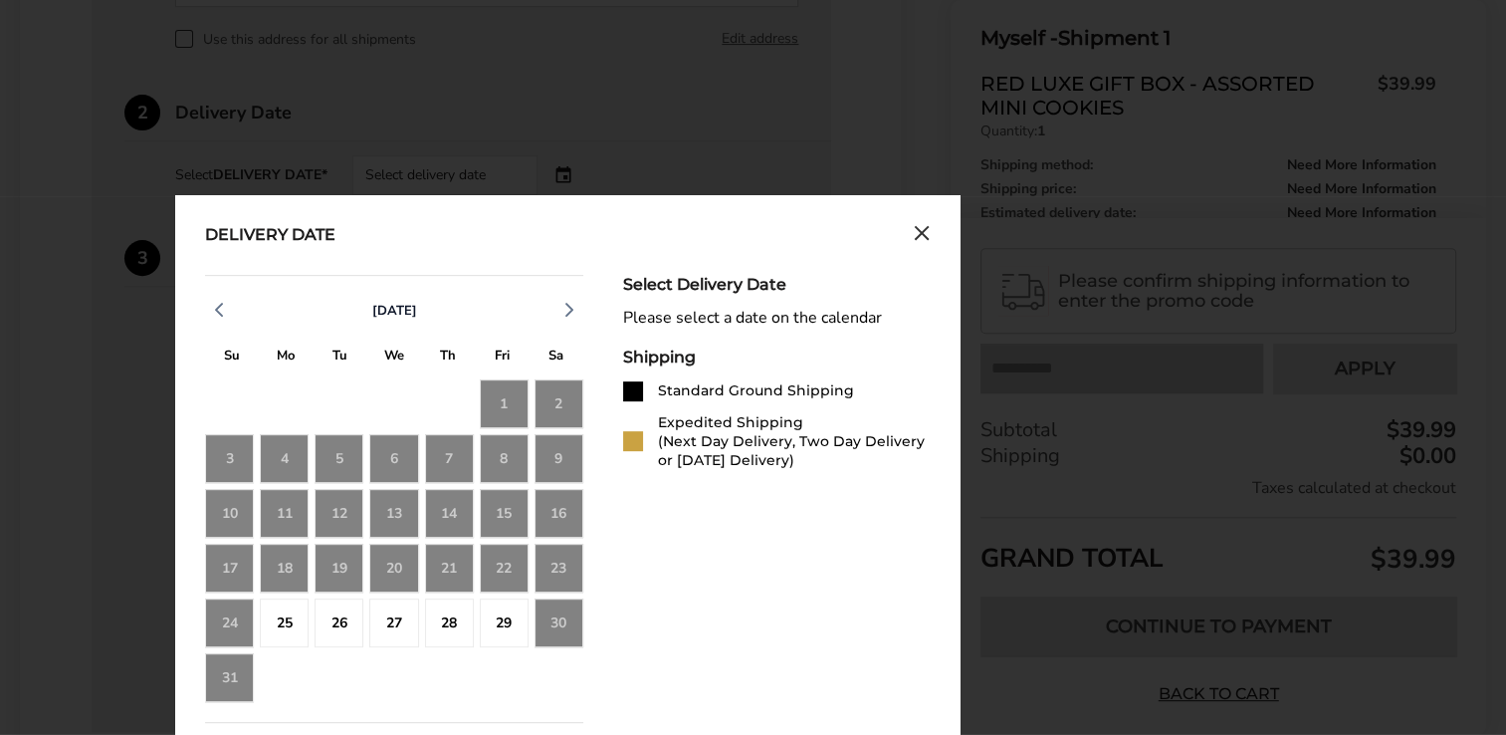
scroll to position [704, 0]
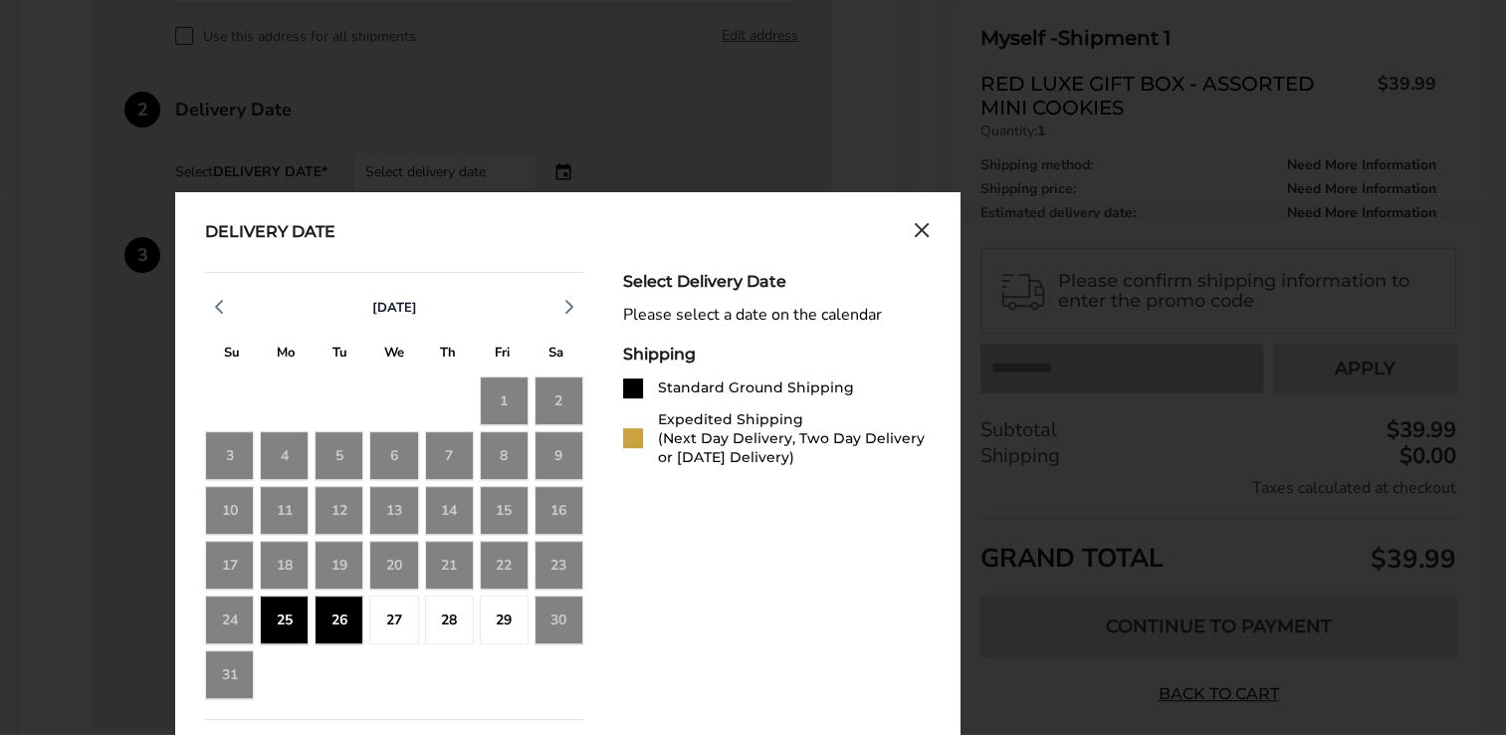
click at [298, 620] on div "25" at bounding box center [284, 619] width 49 height 49
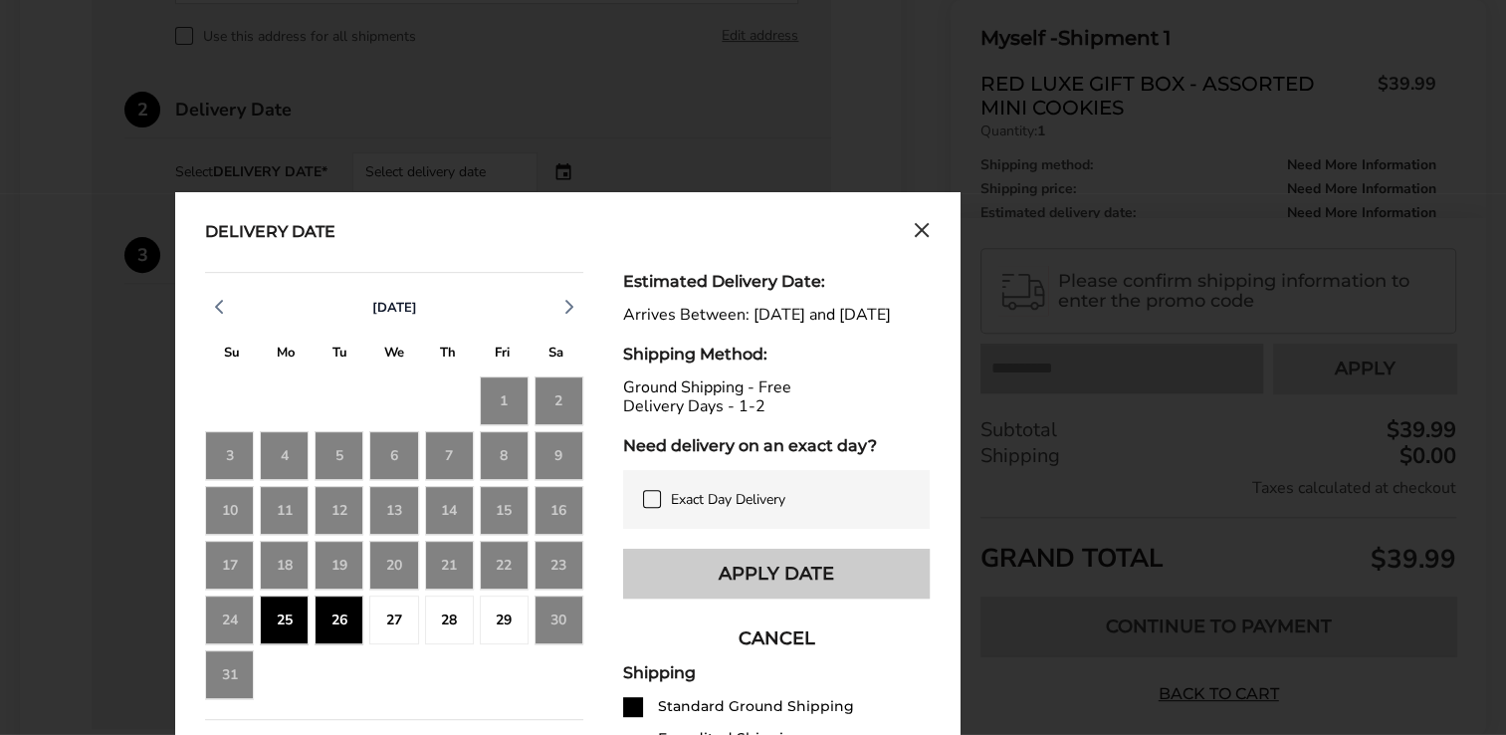
click at [746, 578] on button "Apply Date" at bounding box center [776, 573] width 307 height 50
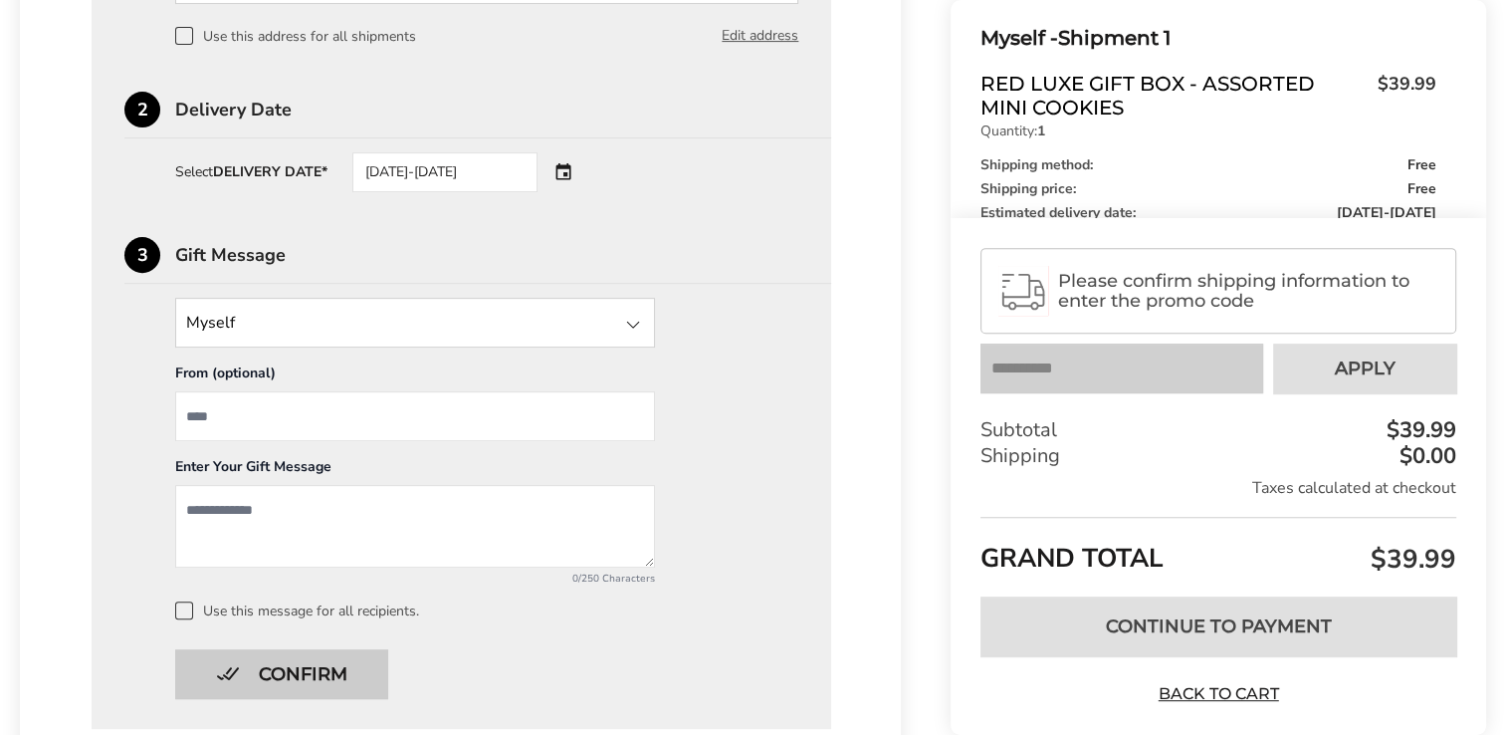
click at [278, 675] on button "Confirm" at bounding box center [281, 674] width 213 height 50
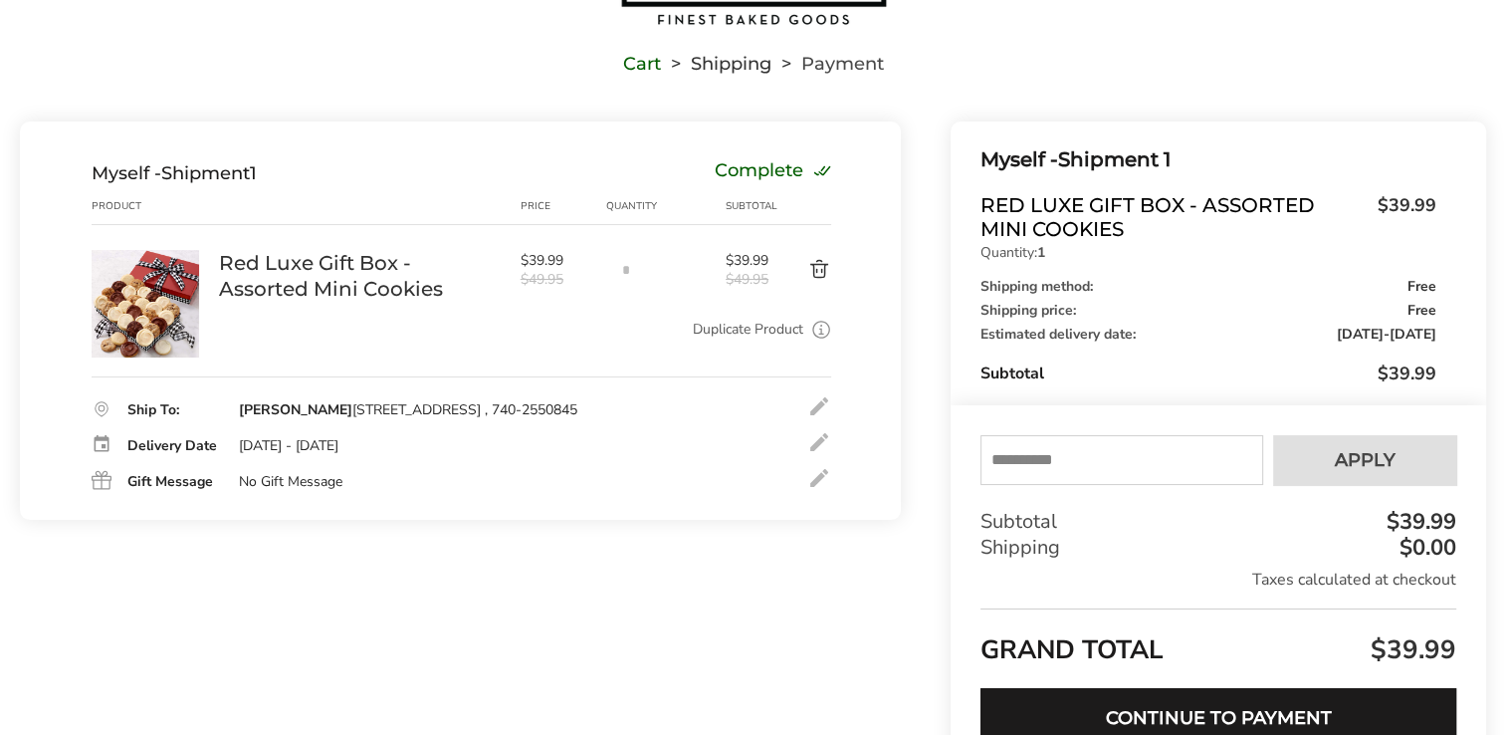
scroll to position [321, 0]
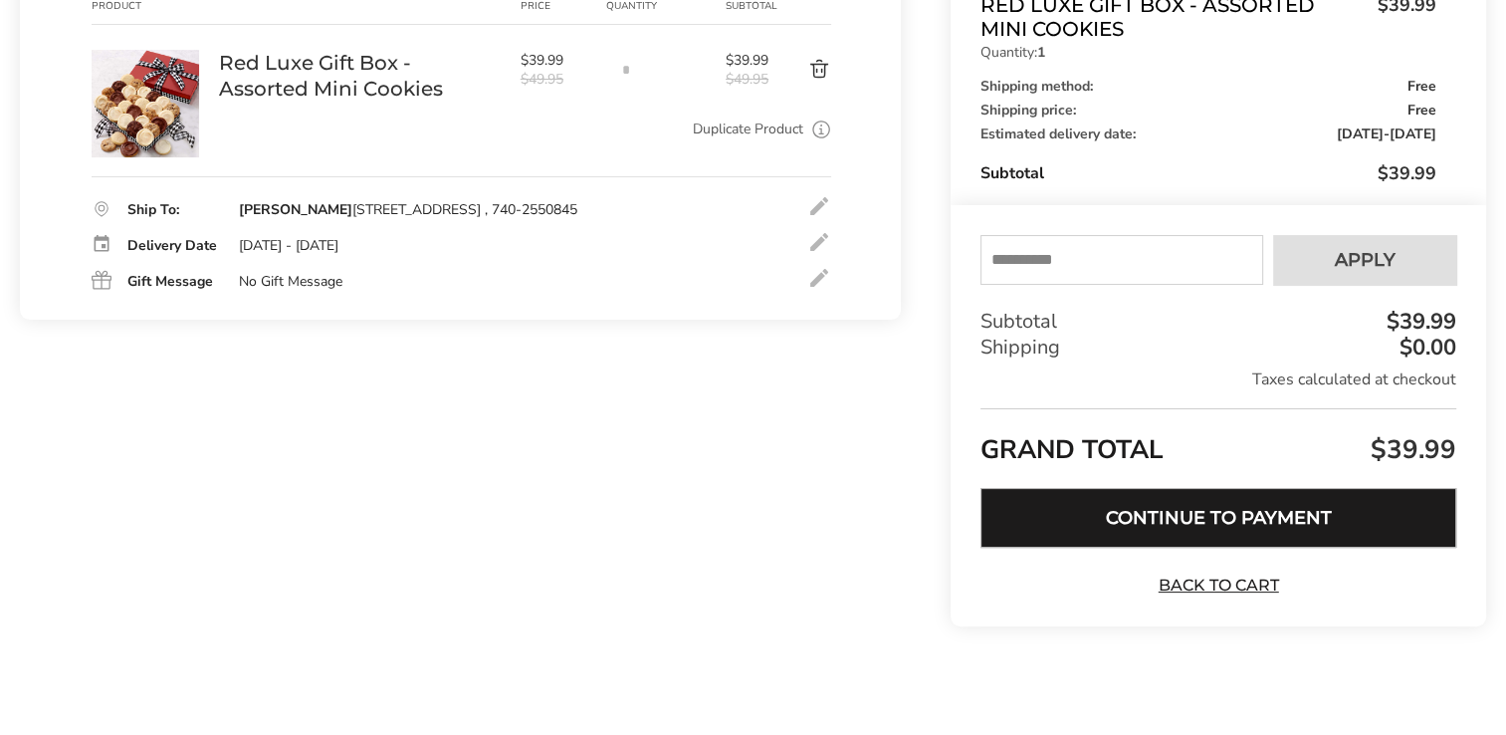
click at [1168, 521] on button "Continue to Payment" at bounding box center [1218, 518] width 476 height 60
